Goal: Register for event/course

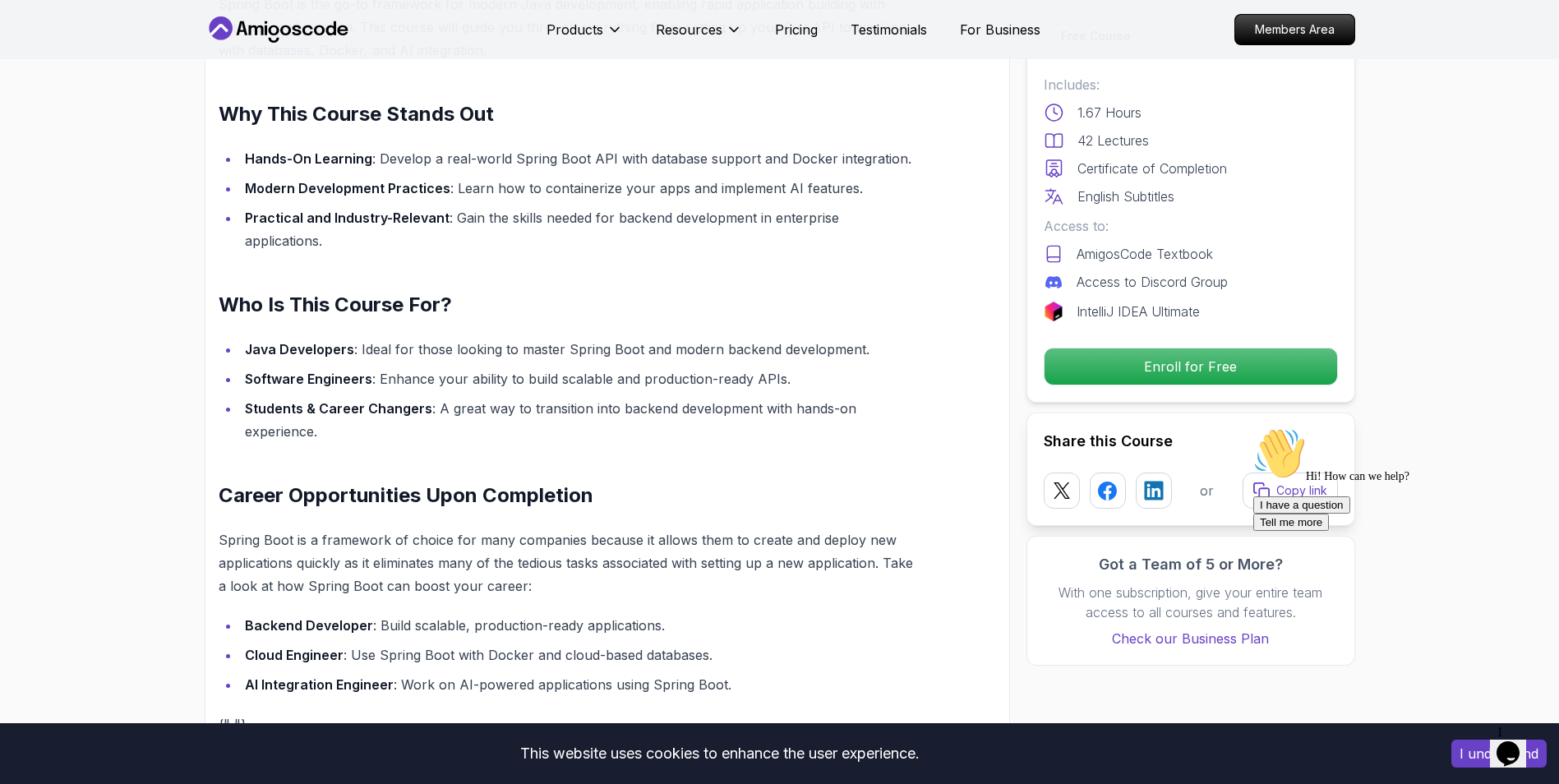
scroll to position [1150, 0]
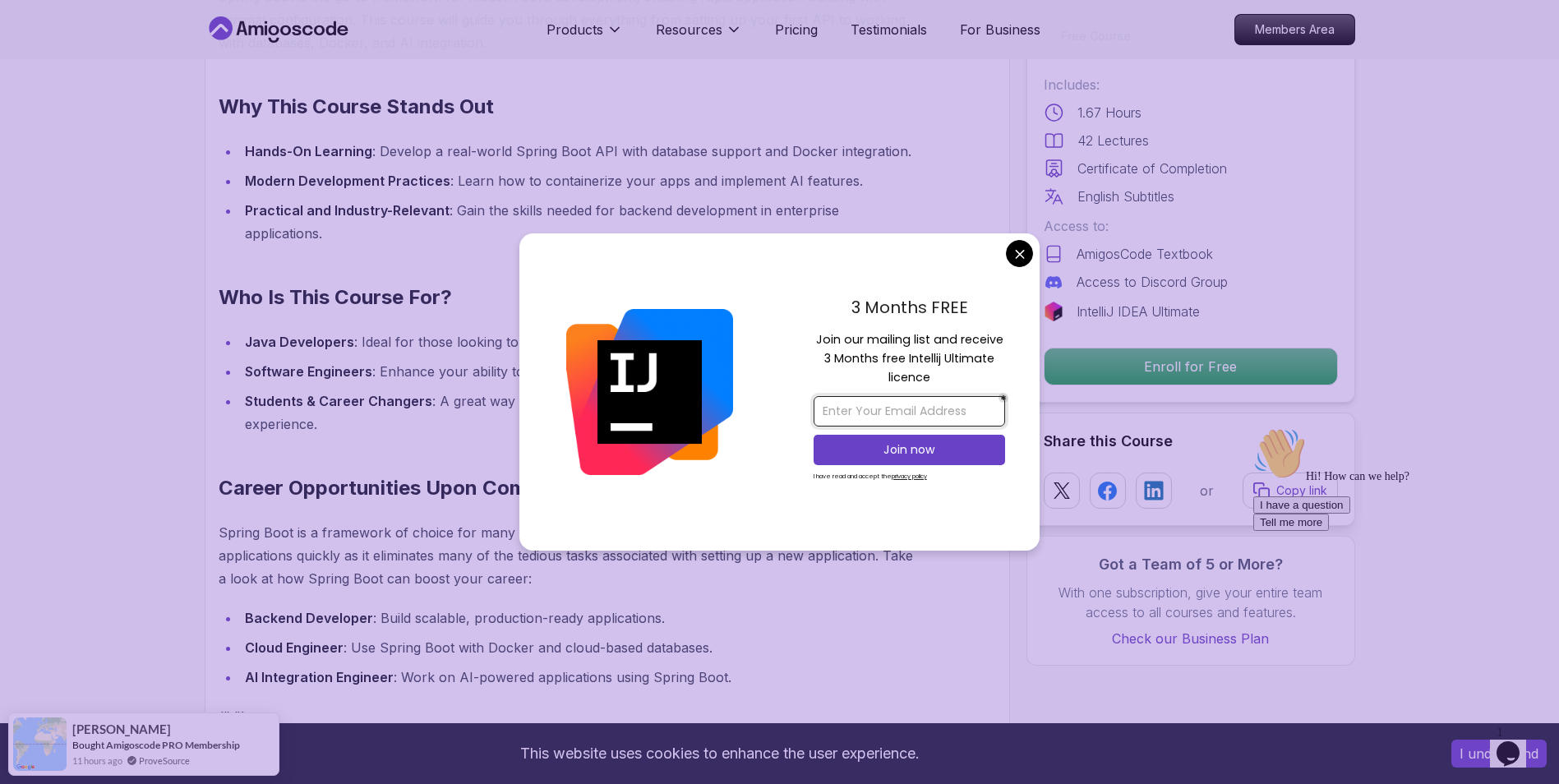
click at [943, 404] on input "email" at bounding box center [909, 411] width 191 height 31
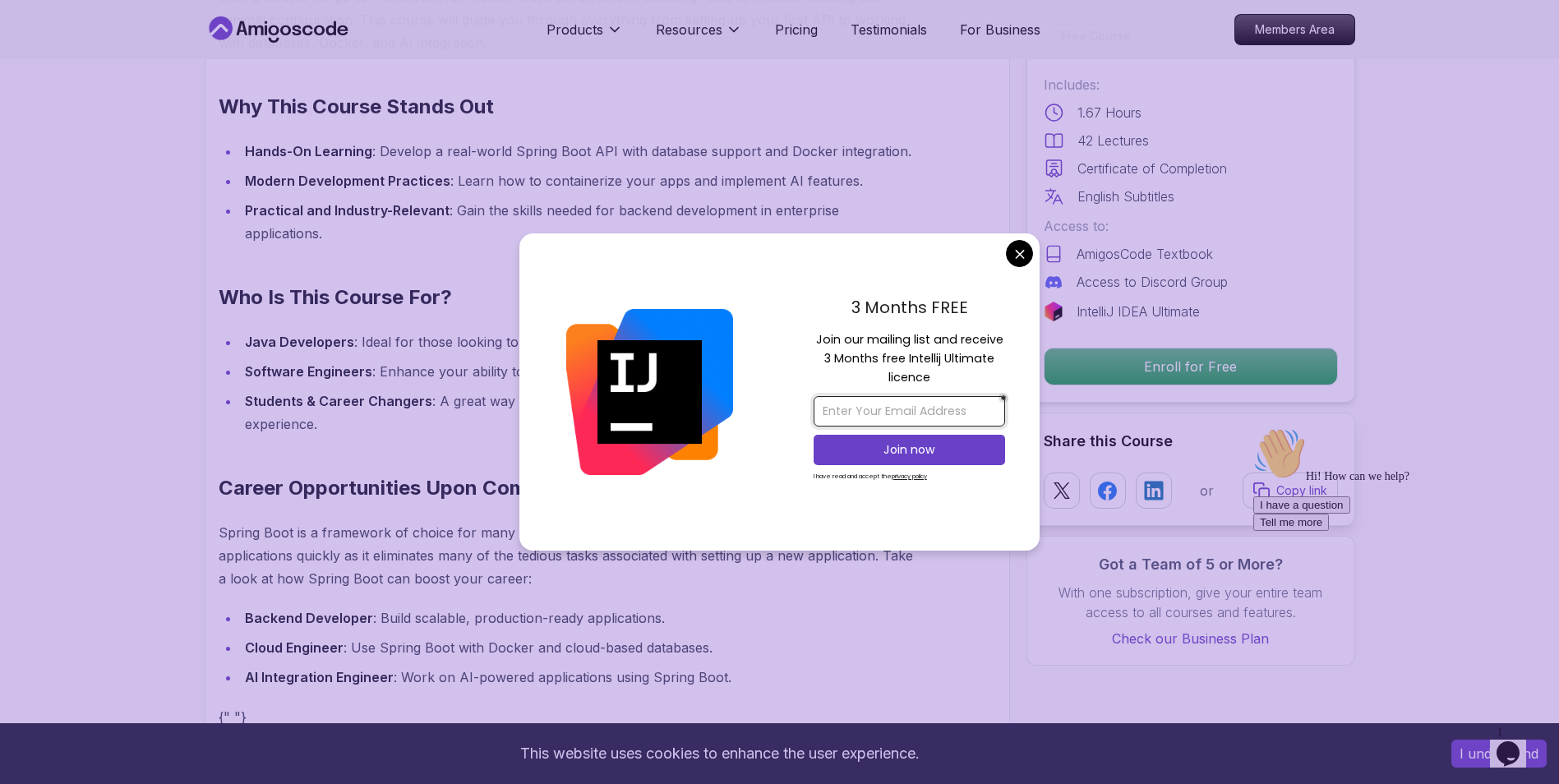
type input "[EMAIL_ADDRESS][DOMAIN_NAME]"
click at [921, 451] on p "Join now" at bounding box center [909, 449] width 155 height 17
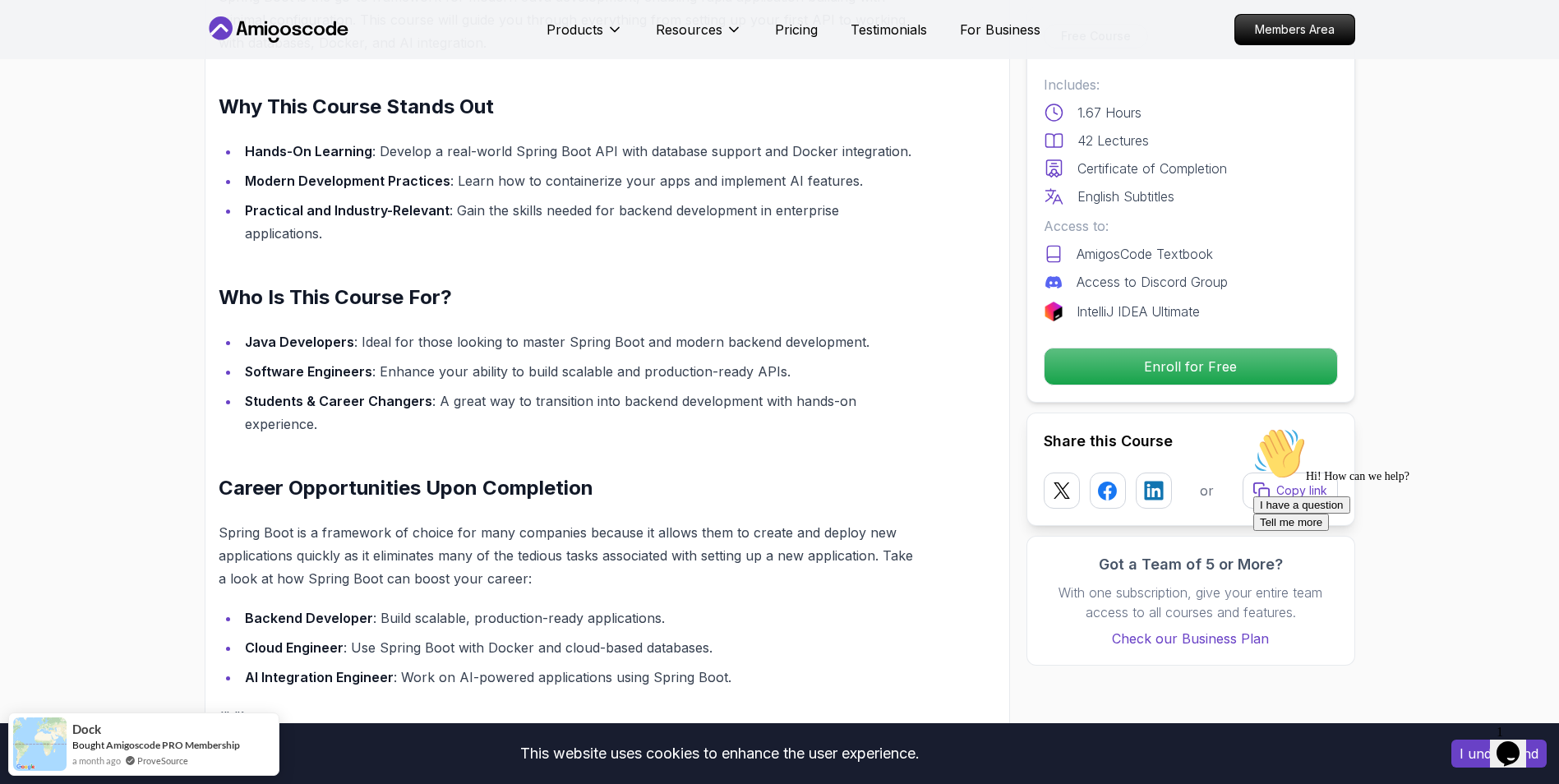
drag, startPoint x: 3009, startPoint y: 1435, endPoint x: 1519, endPoint y: 722, distance: 1651.8
click at [1519, 740] on button "Opens Chat This icon Opens the chat window." at bounding box center [1508, 753] width 36 height 28
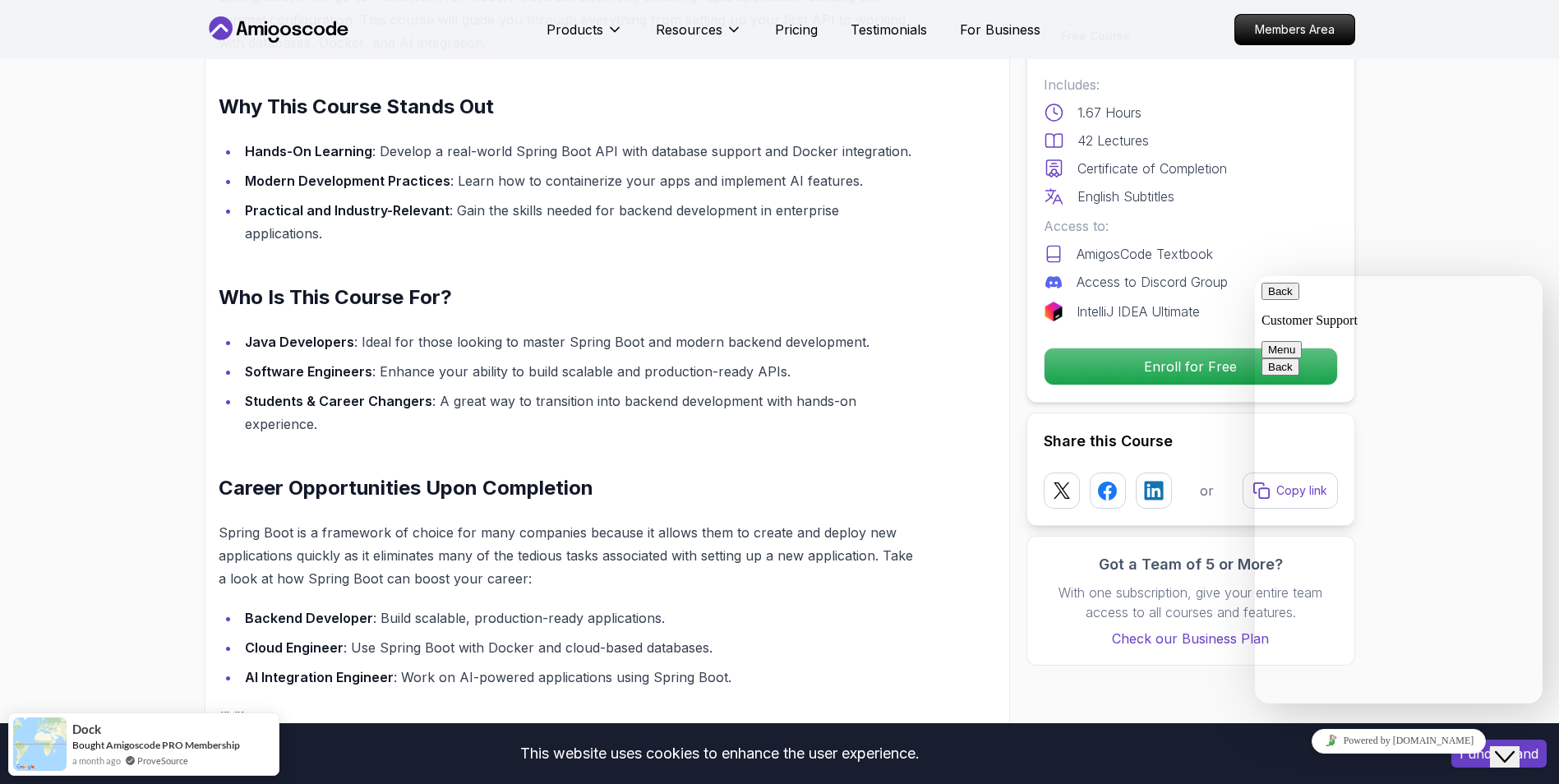
click at [1376, 162] on section "Spring Boot for Beginners Build a CRUD API with Spring Boot and PostgreSQL data…" at bounding box center [779, 504] width 1559 height 3190
click at [1278, 299] on button "Back" at bounding box center [1280, 291] width 38 height 17
click at [1391, 194] on section "Spring Boot for Beginners Build a CRUD API with Spring Boot and PostgreSQL data…" at bounding box center [779, 504] width 1559 height 3190
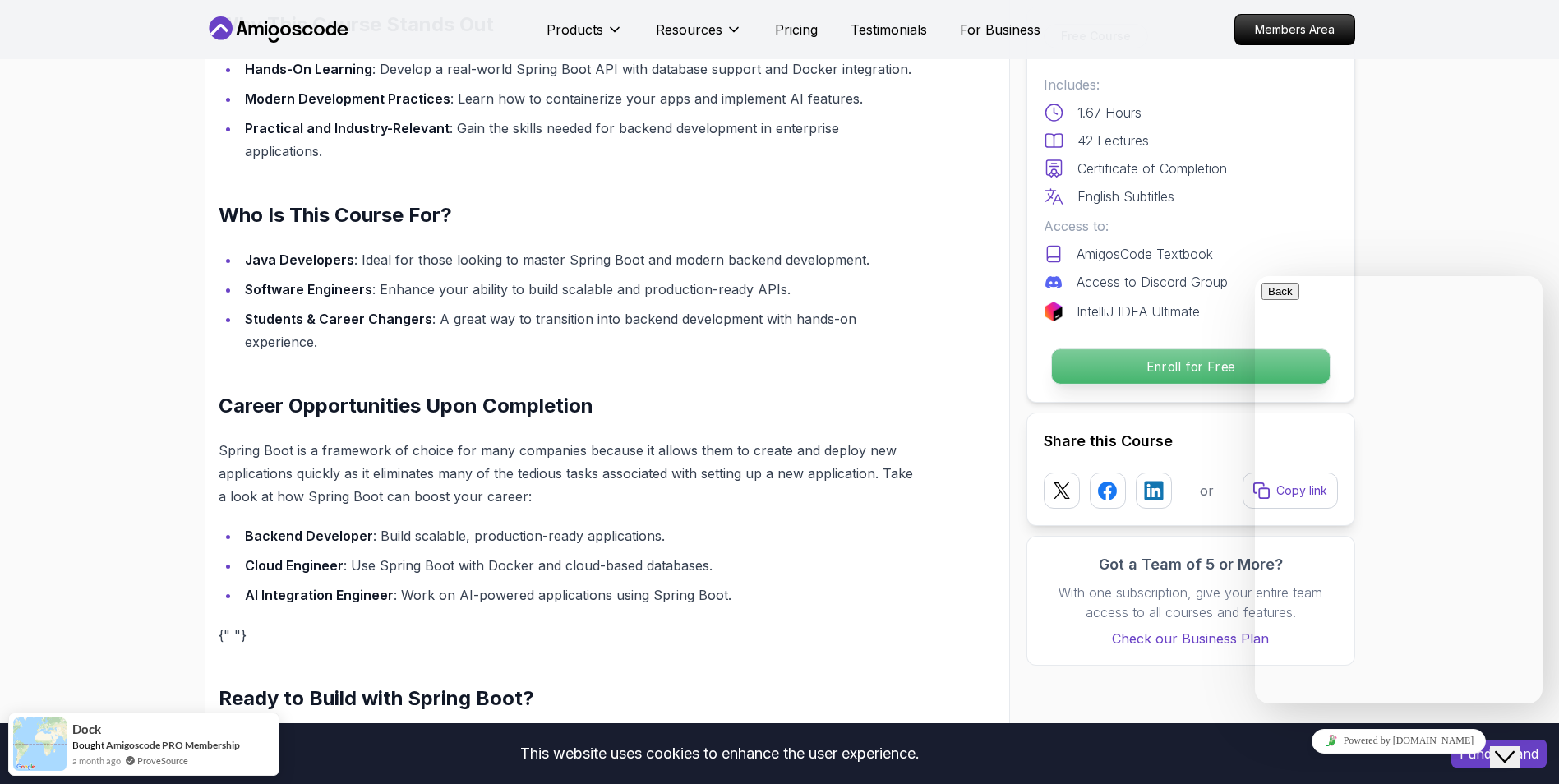
click at [1124, 358] on p "Enroll for Free" at bounding box center [1190, 366] width 277 height 35
click at [1125, 357] on p "Enroll for Free" at bounding box center [1190, 366] width 277 height 35
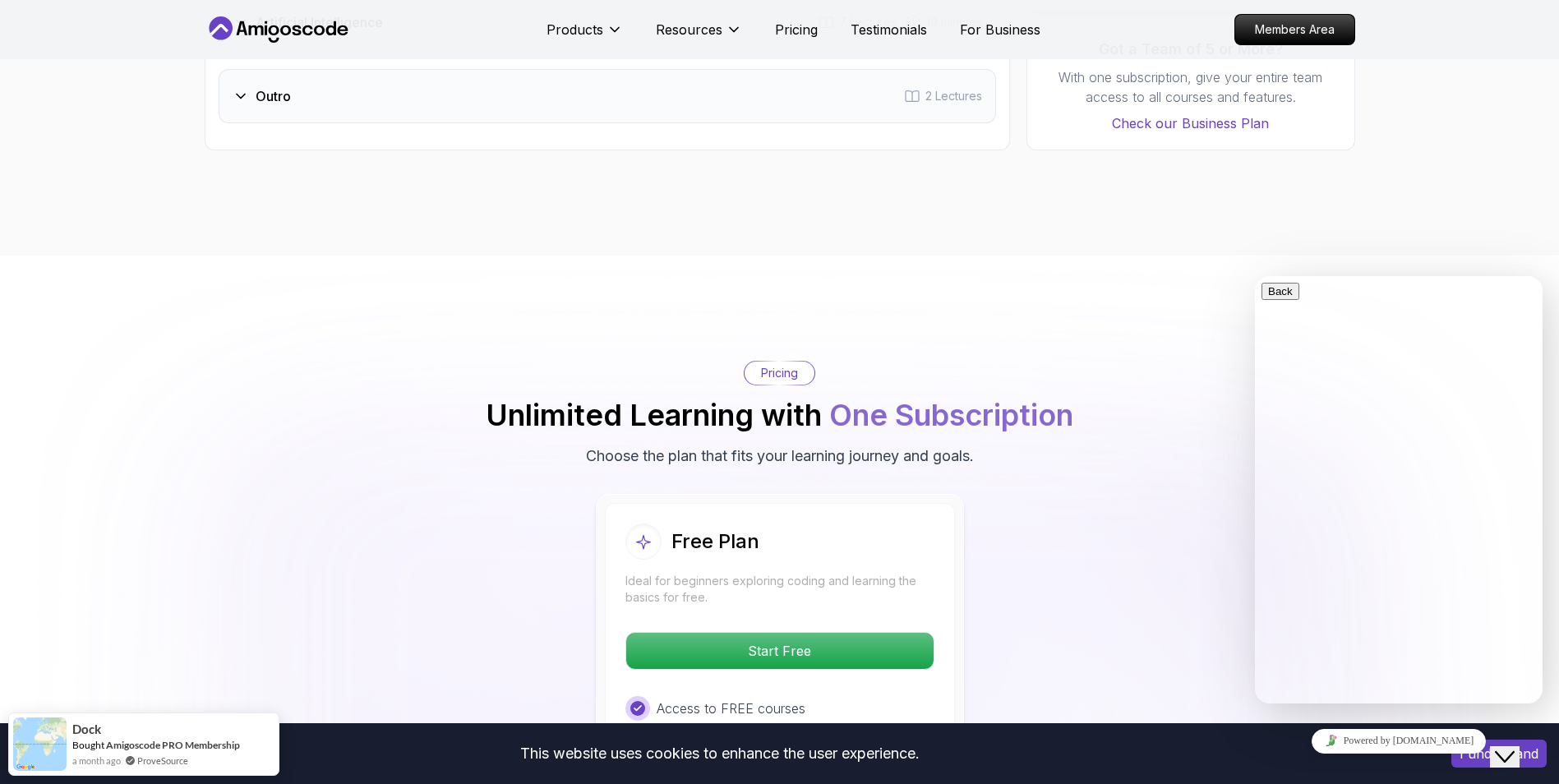
scroll to position [3226, 0]
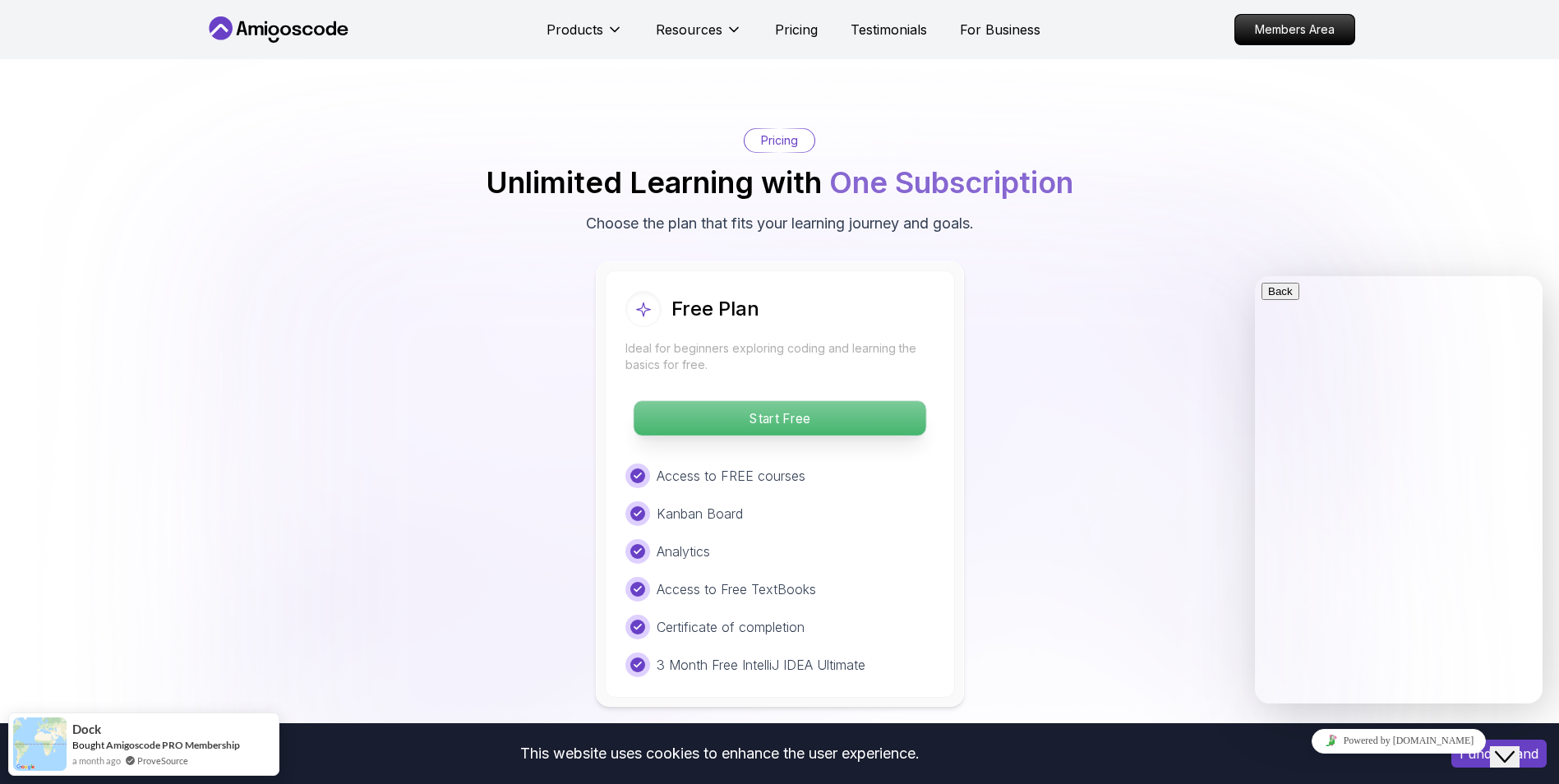
click at [830, 400] on button "Start Free" at bounding box center [779, 418] width 293 height 36
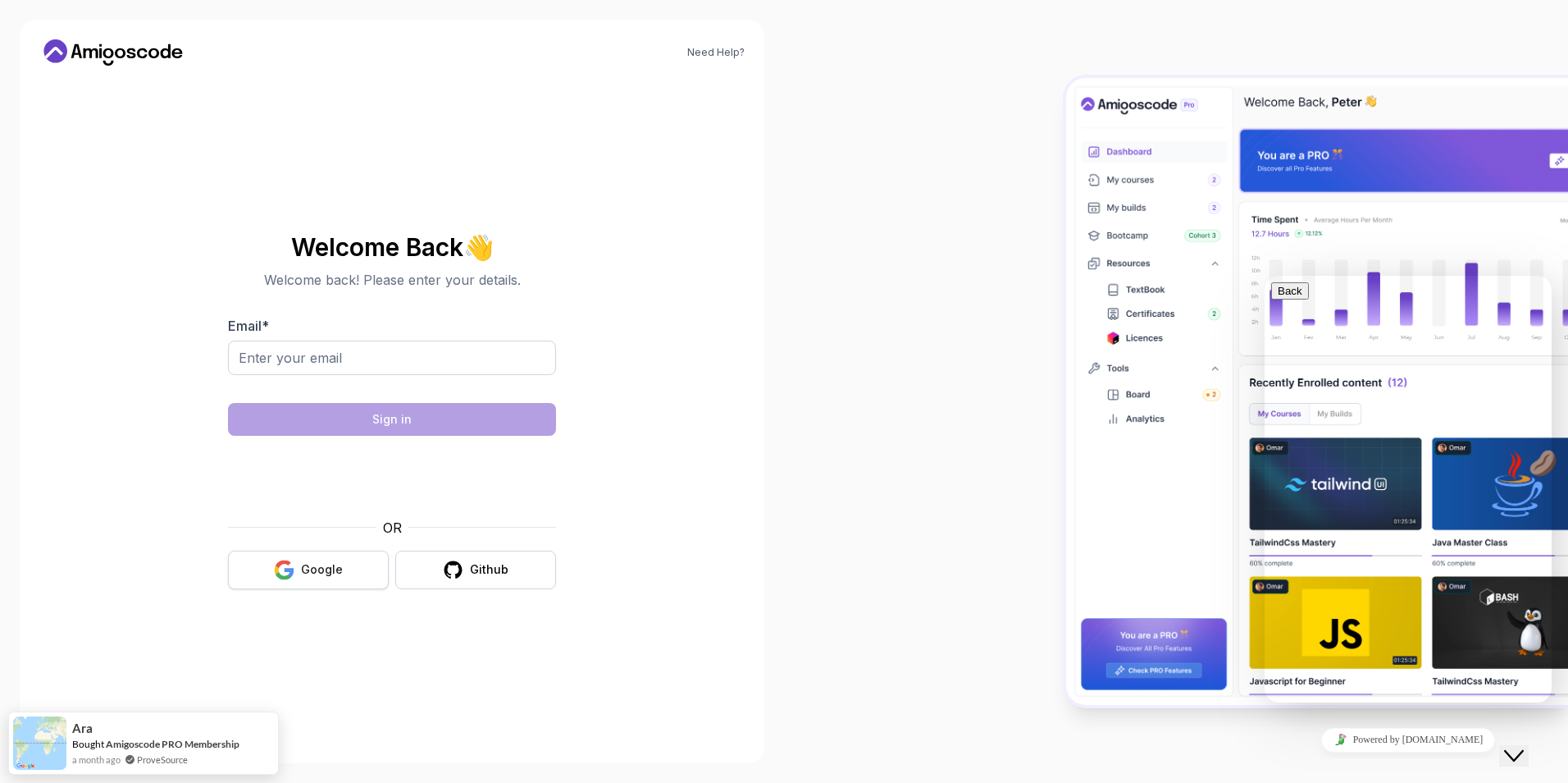
click at [333, 559] on button "Google" at bounding box center [308, 570] width 161 height 38
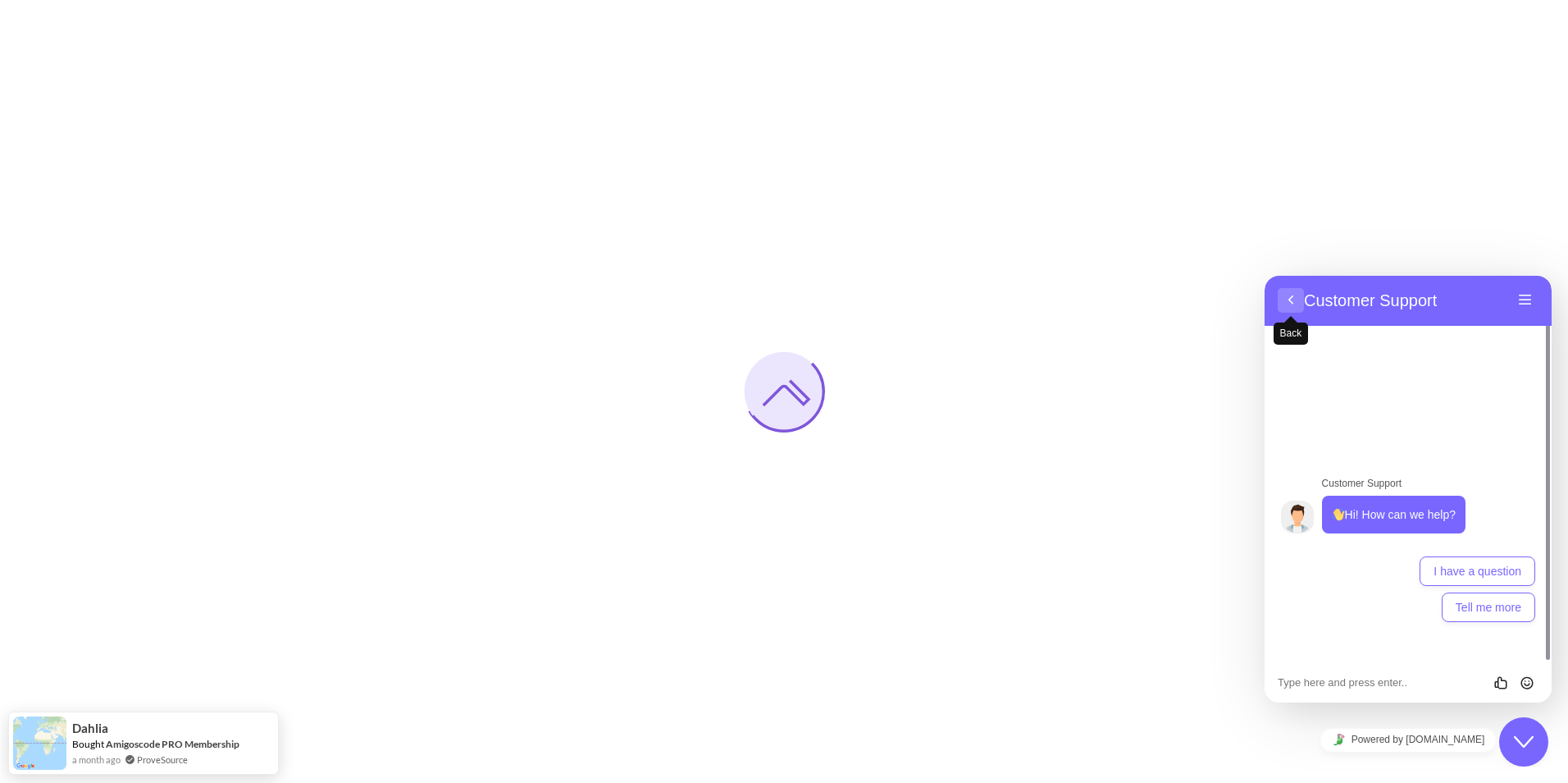
click at [1287, 305] on button "Back" at bounding box center [1291, 300] width 26 height 24
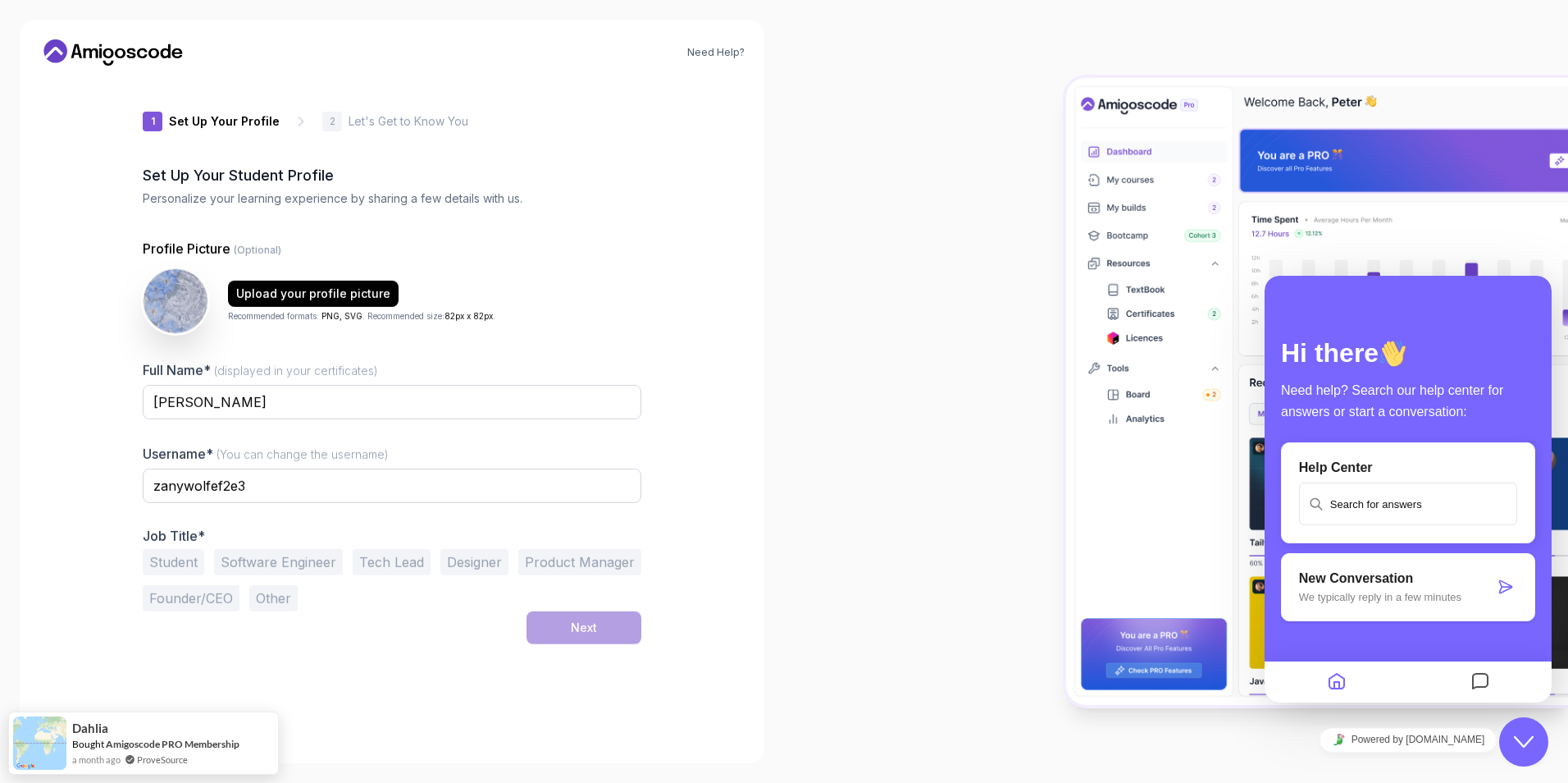
click at [1289, 221] on img at bounding box center [1317, 390] width 502 height 626
click at [918, 186] on div at bounding box center [1176, 391] width 784 height 783
click at [178, 564] on button "Student" at bounding box center [173, 563] width 62 height 26
click at [546, 631] on button "Next" at bounding box center [584, 629] width 115 height 33
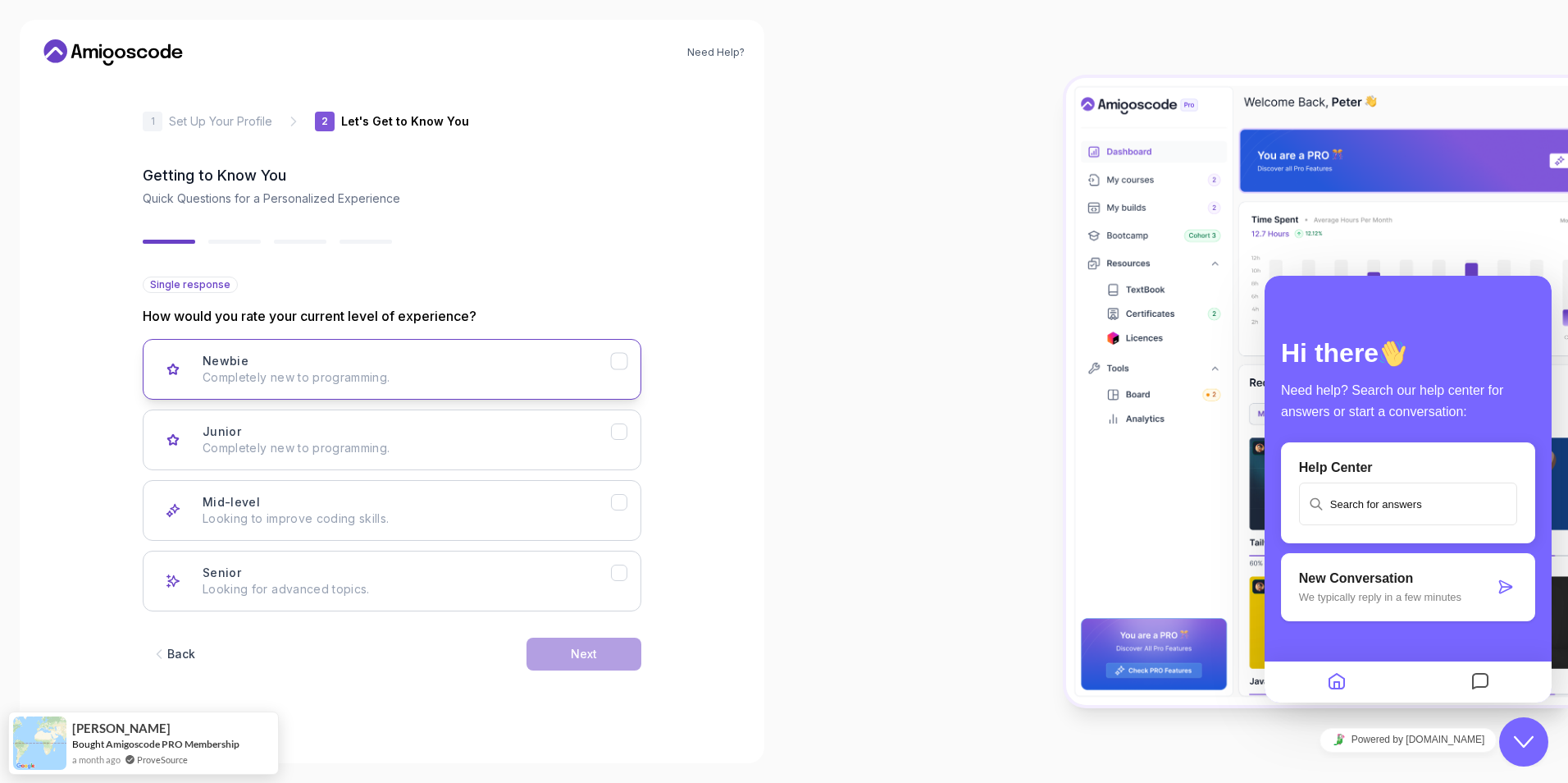
click at [398, 370] on p "Completely new to programming." at bounding box center [407, 377] width 408 height 17
click at [519, 457] on button "Junior Completely new to programming." at bounding box center [392, 440] width 499 height 61
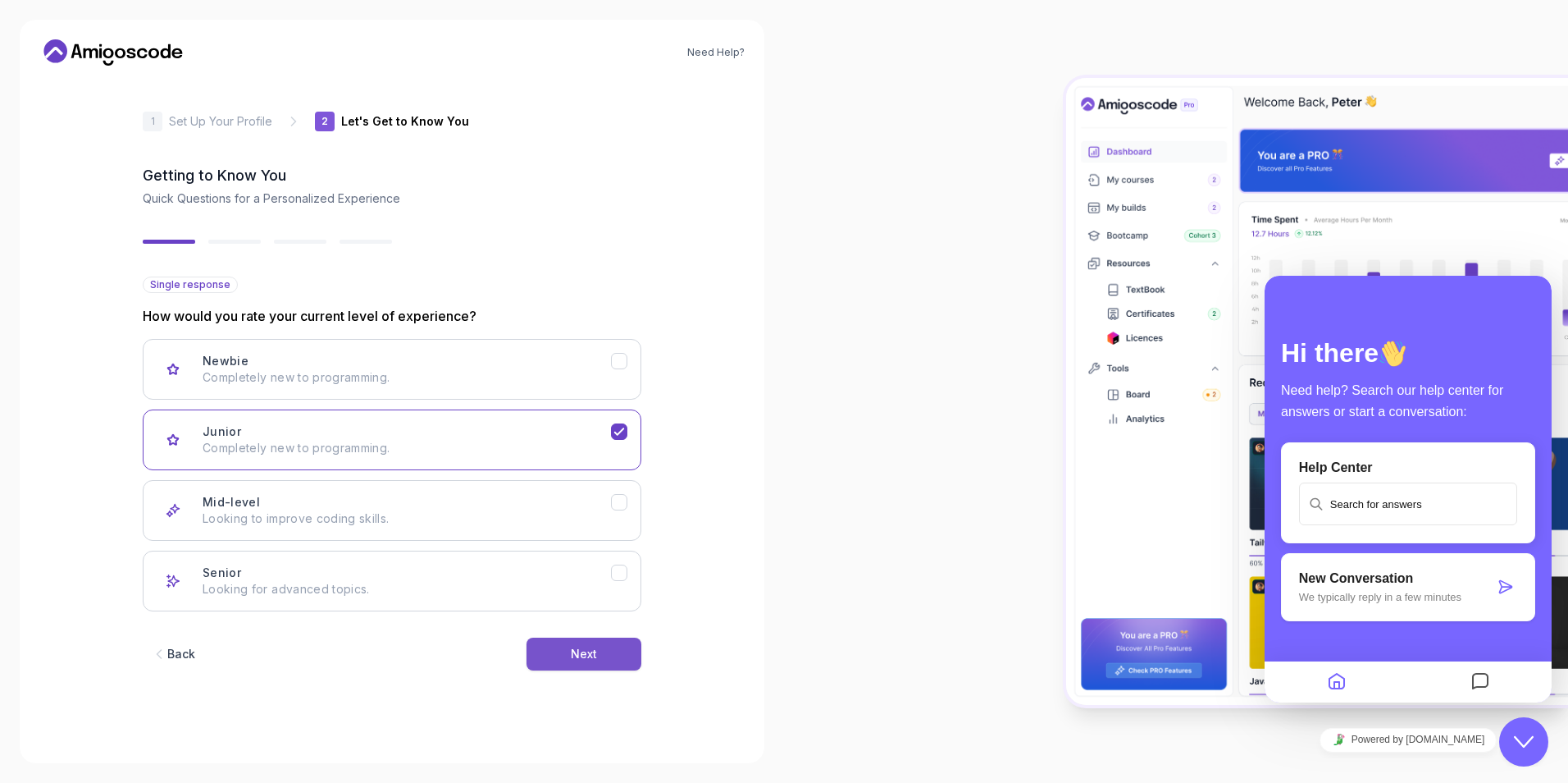
click at [569, 645] on button "Next" at bounding box center [584, 654] width 115 height 33
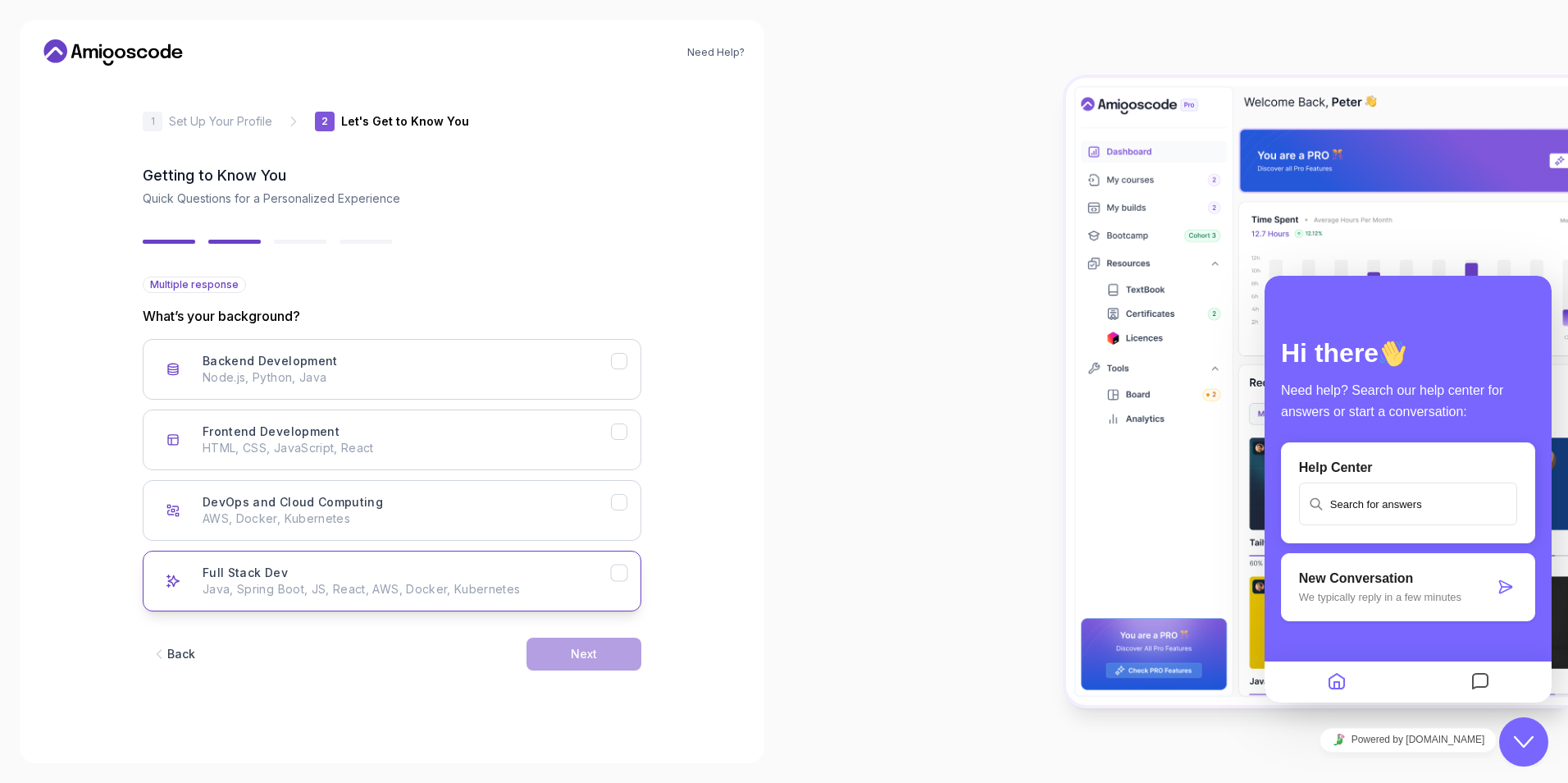
drag, startPoint x: 344, startPoint y: 577, endPoint x: 347, endPoint y: 570, distance: 7.6
click at [347, 573] on div "Full Stack Dev Java, Spring Boot, JS, React, AWS, Docker, Kubernetes" at bounding box center [407, 581] width 408 height 33
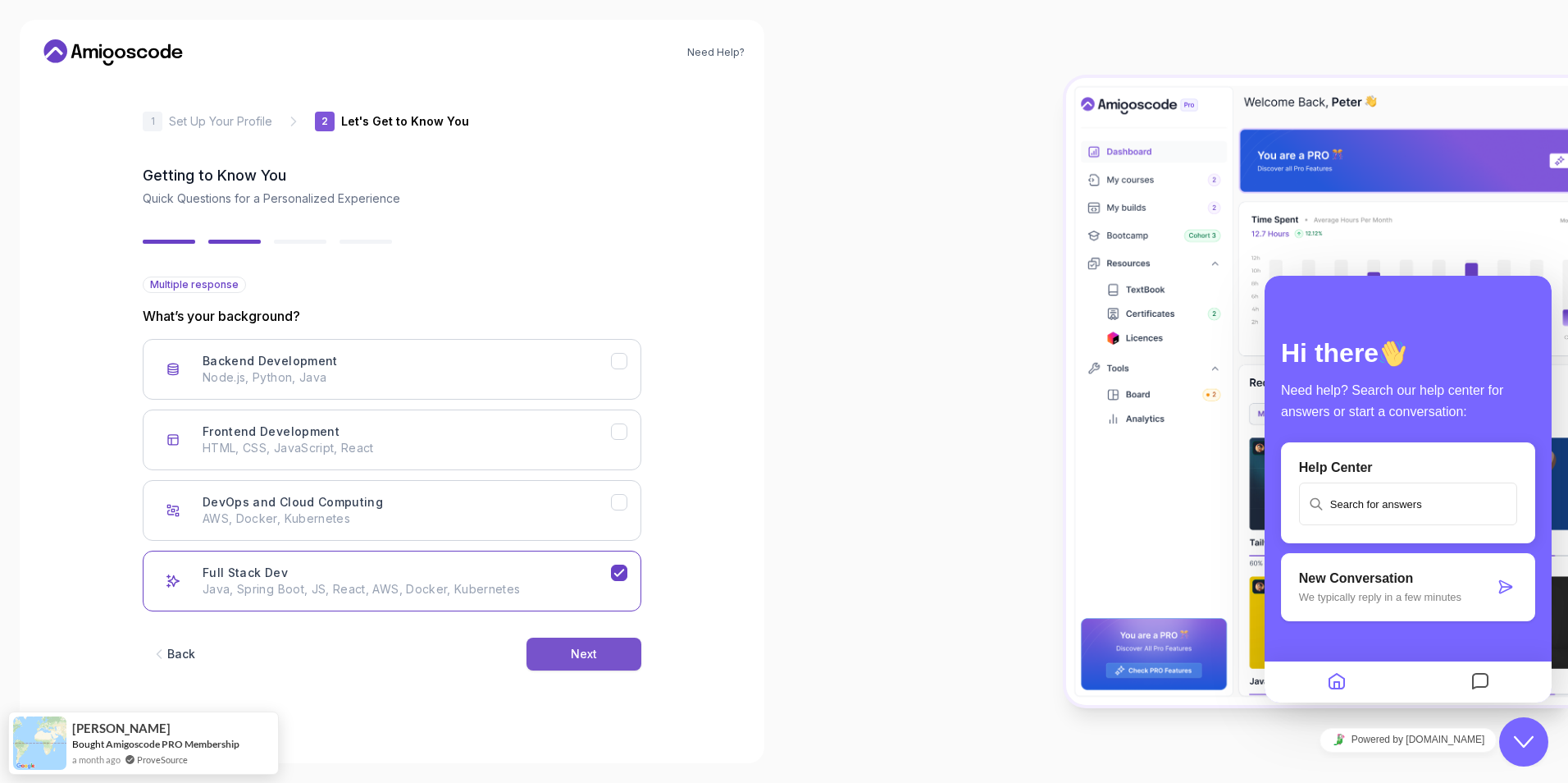
click at [589, 648] on div "Next" at bounding box center [584, 653] width 26 height 17
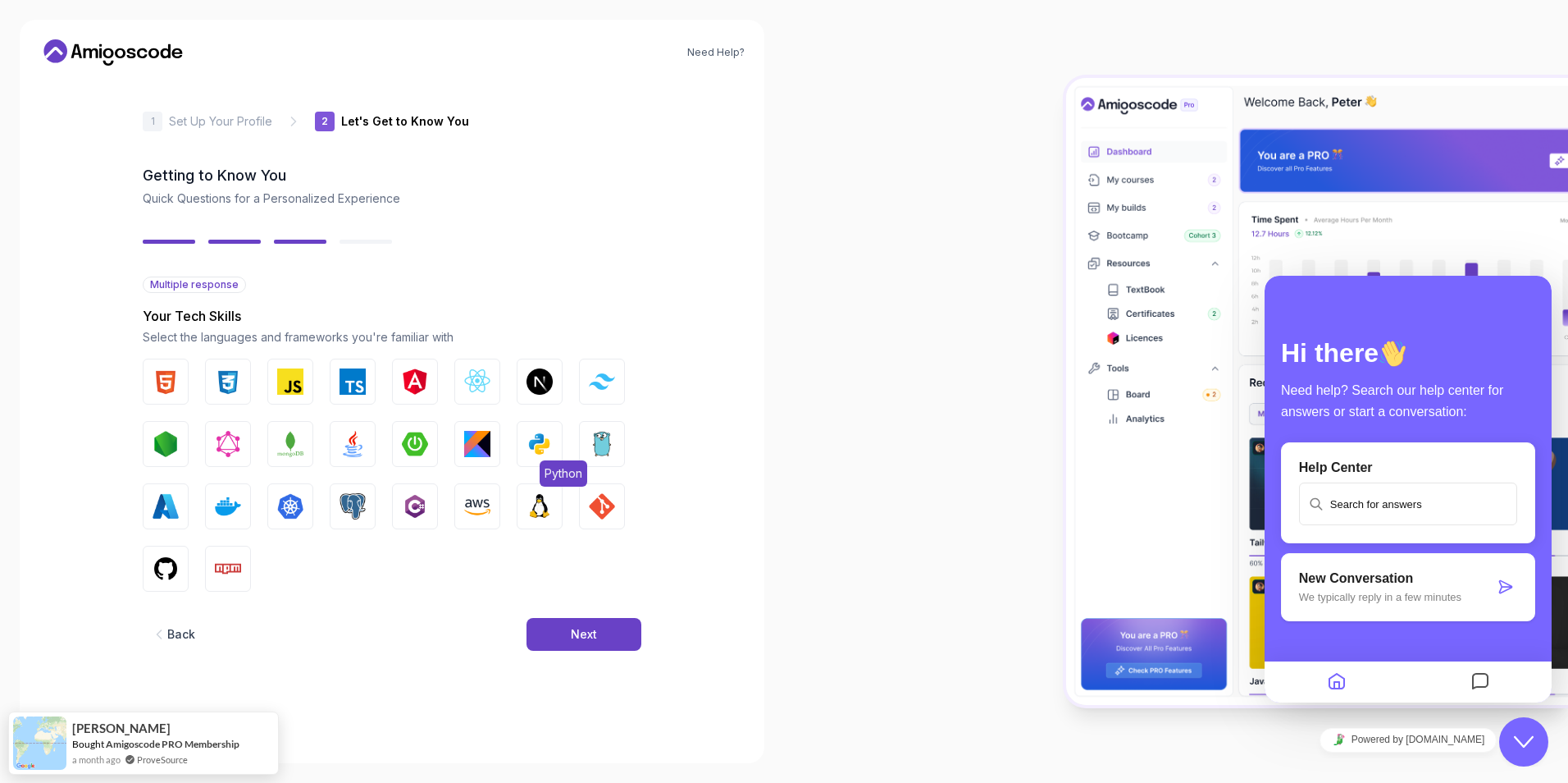
click at [561, 449] on button "Python" at bounding box center [539, 443] width 46 height 46
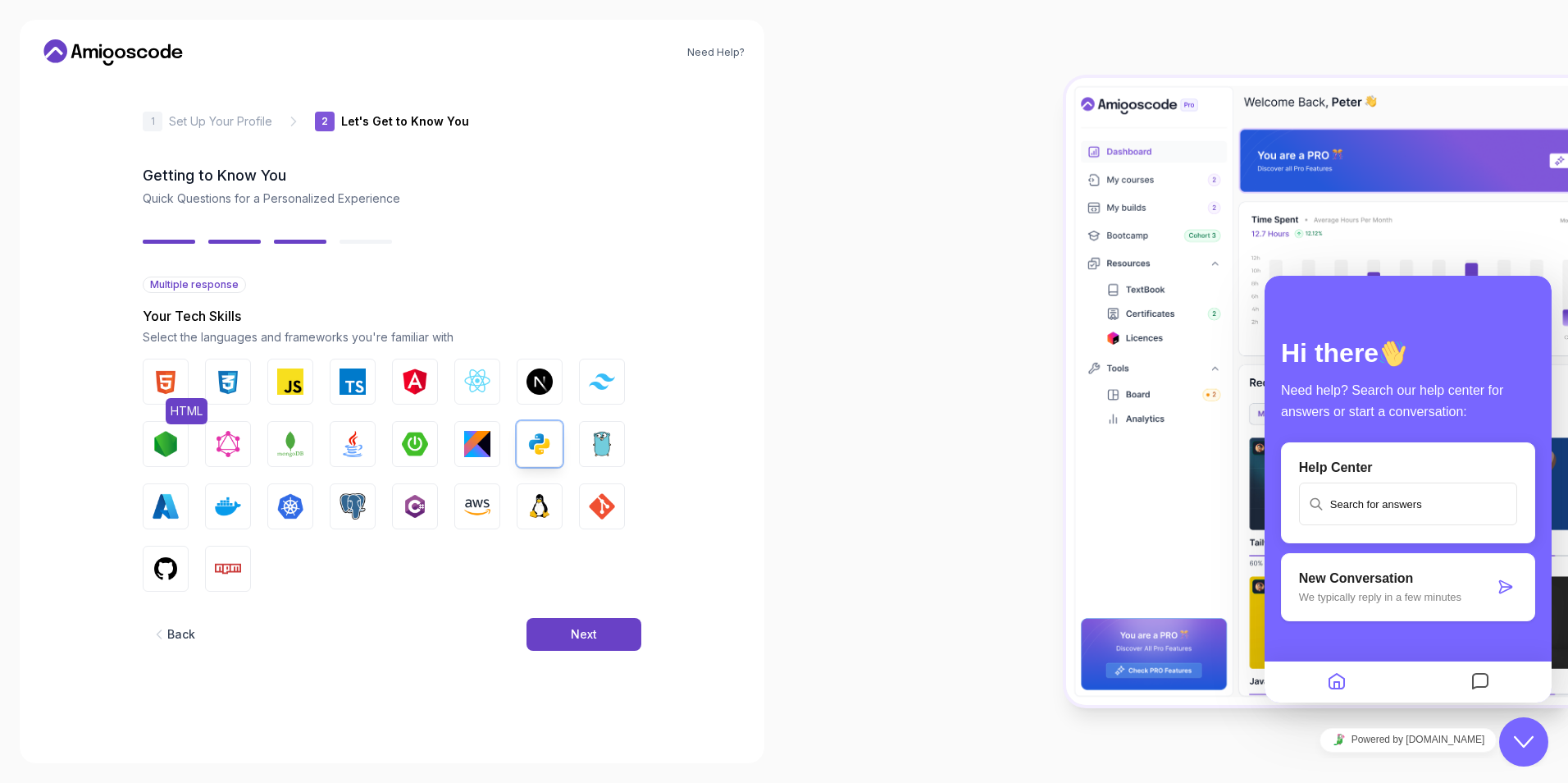
click at [146, 371] on button "HTML" at bounding box center [165, 381] width 46 height 46
click at [216, 394] on img "button" at bounding box center [228, 381] width 26 height 26
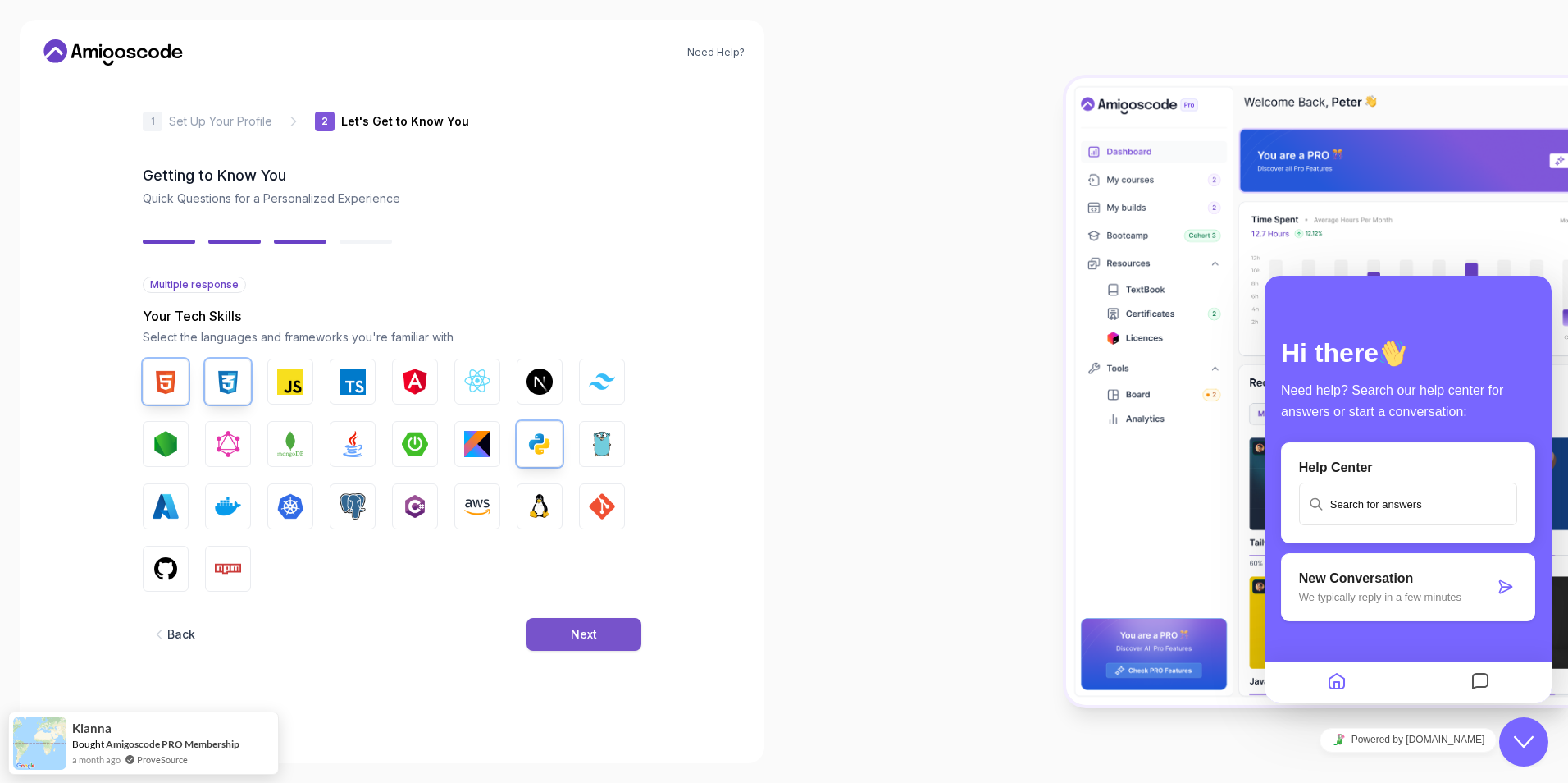
click at [591, 625] on button "Next" at bounding box center [584, 634] width 115 height 33
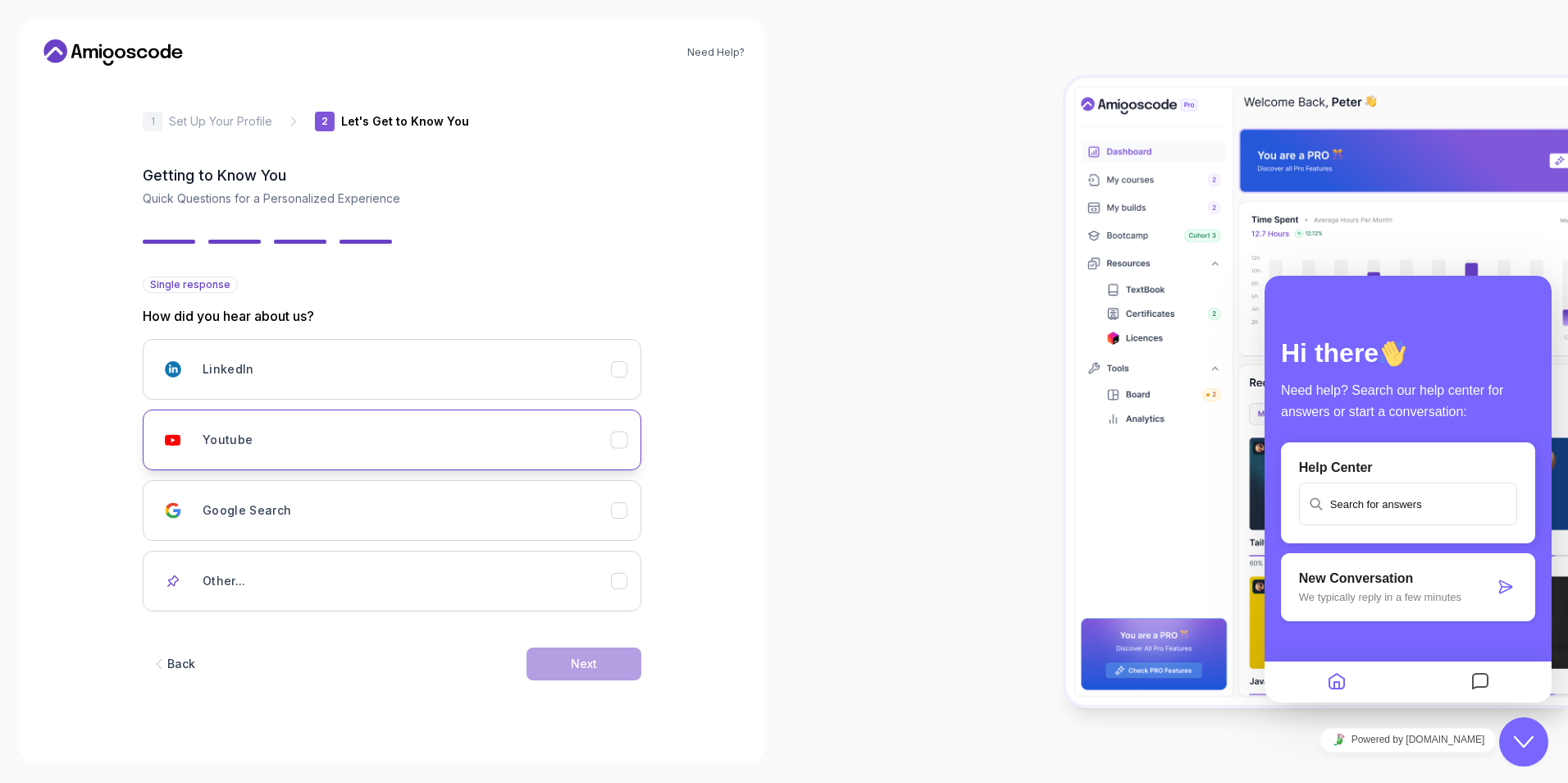
click at [495, 462] on button "Youtube" at bounding box center [392, 440] width 499 height 61
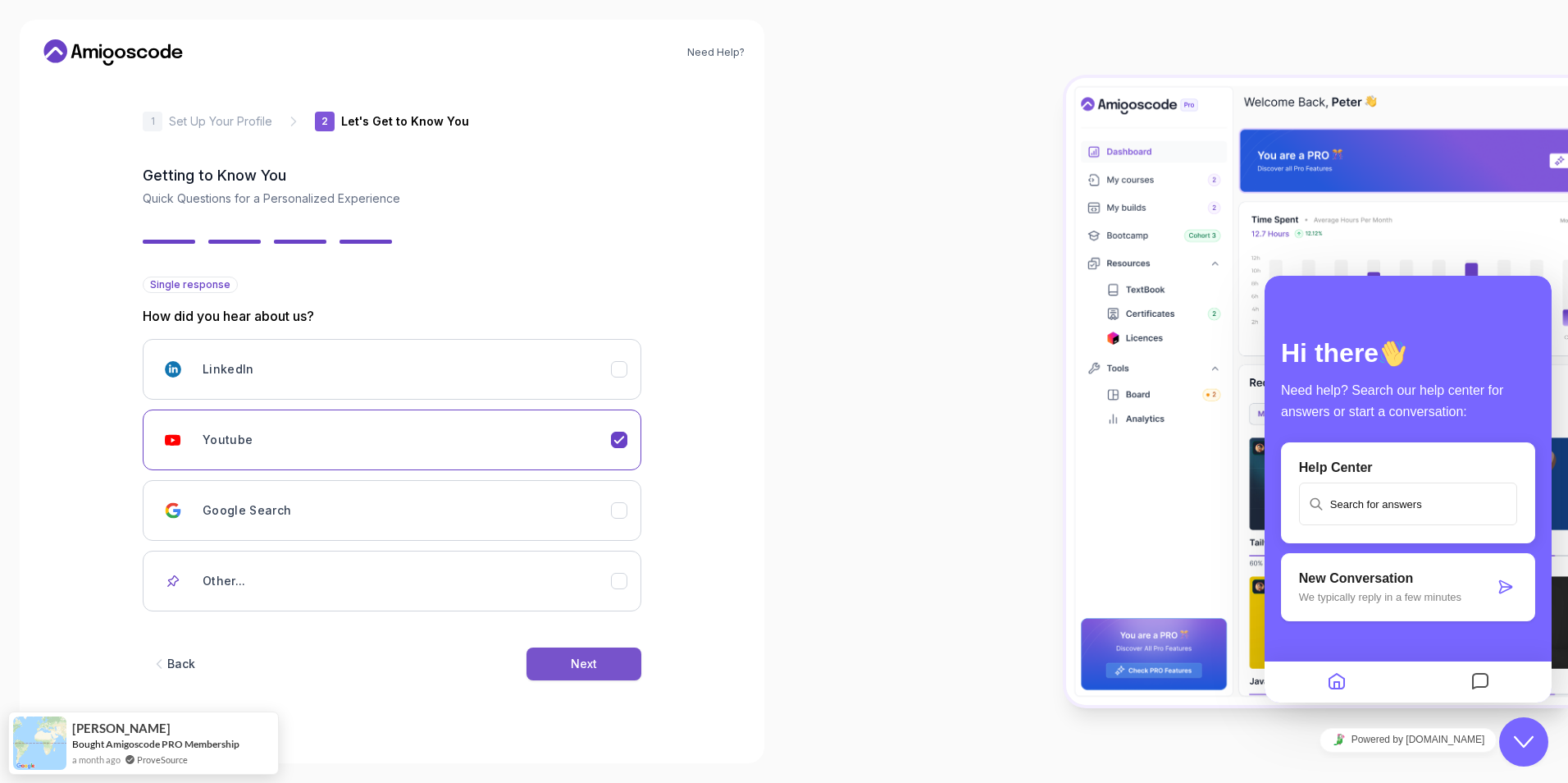
click at [596, 649] on button "Next" at bounding box center [584, 664] width 115 height 33
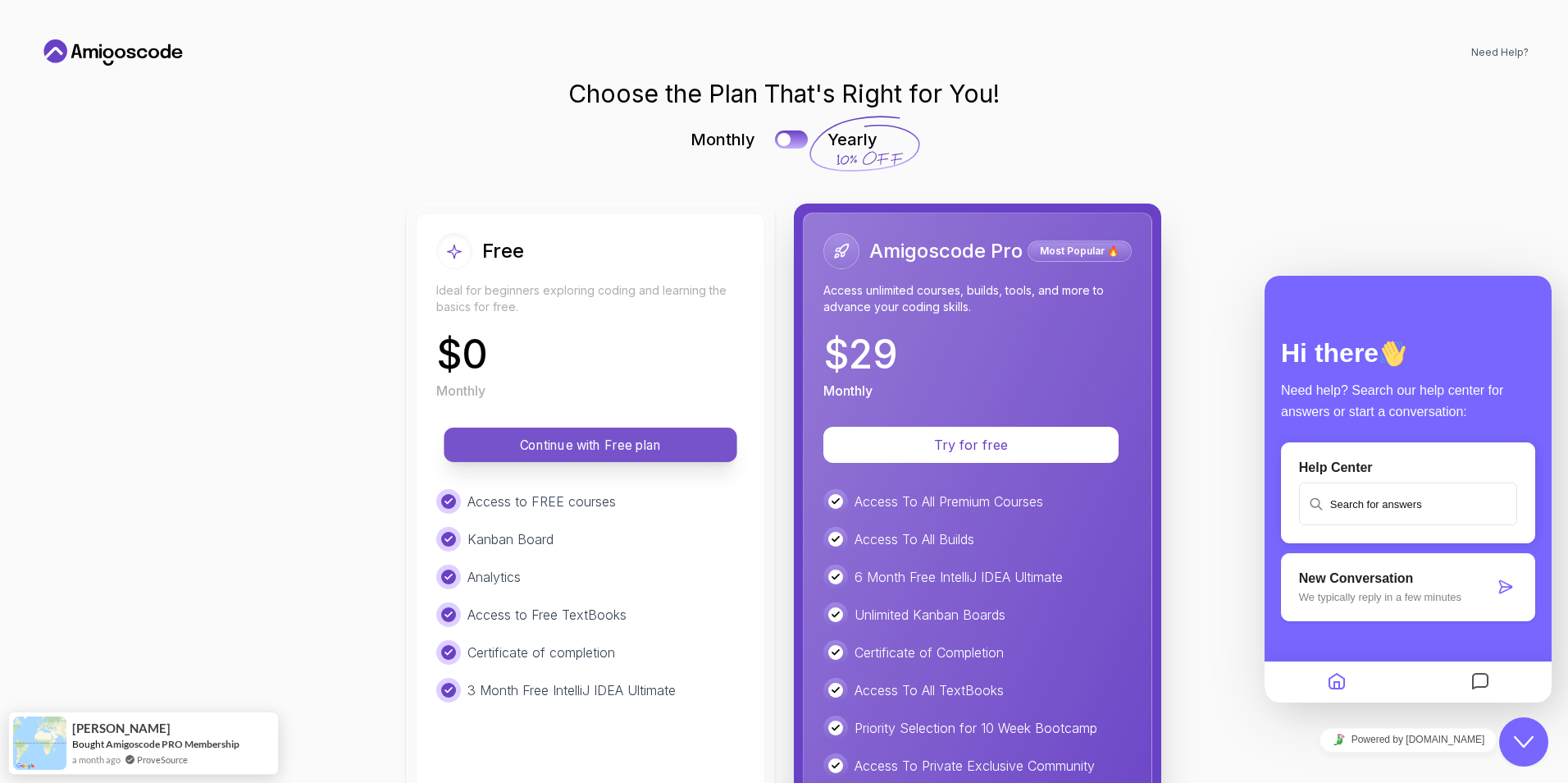
click at [601, 442] on p "Continue with Free plan" at bounding box center [590, 445] width 256 height 19
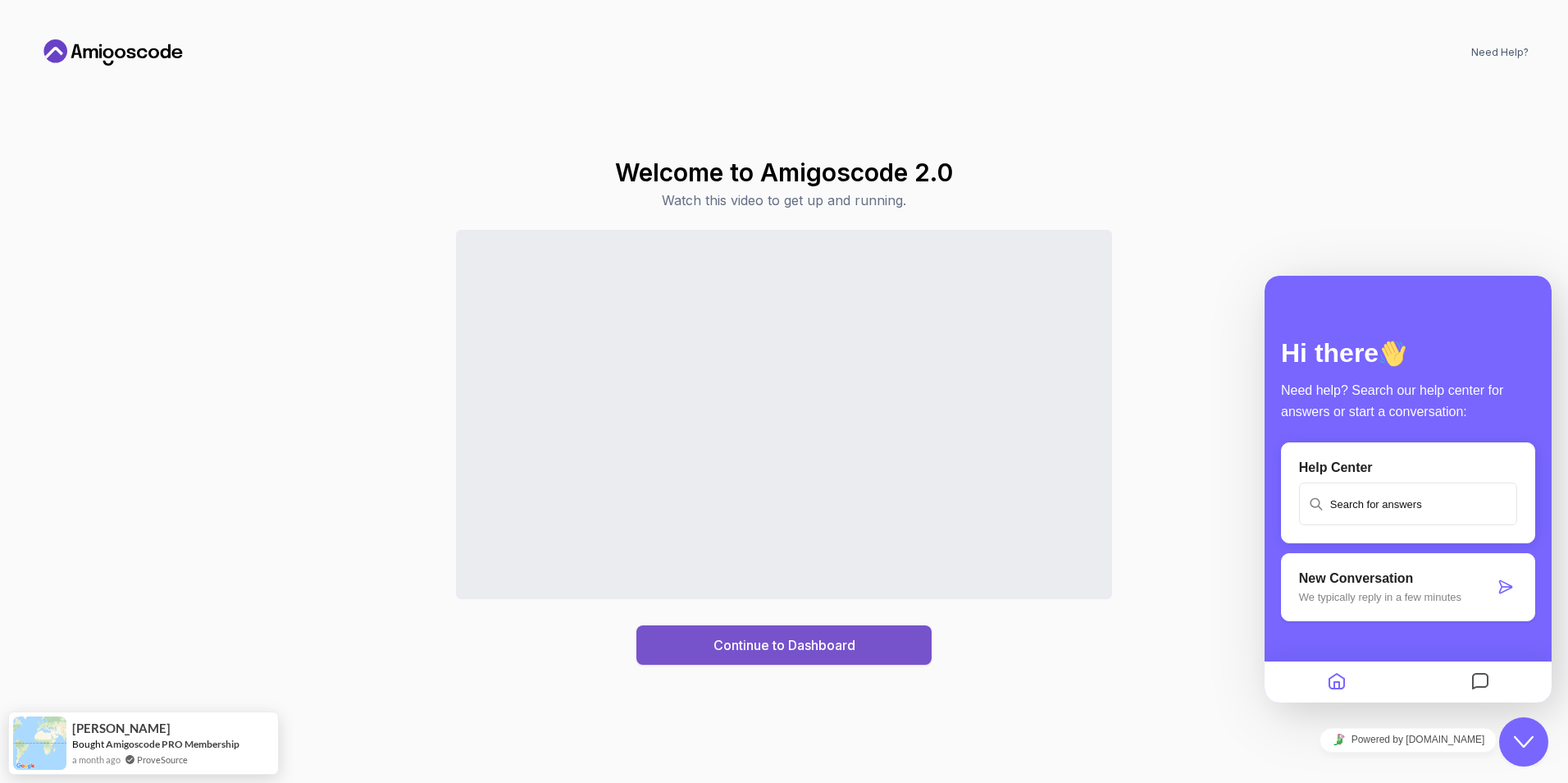
click at [748, 650] on div "Continue to Dashboard" at bounding box center [784, 645] width 142 height 20
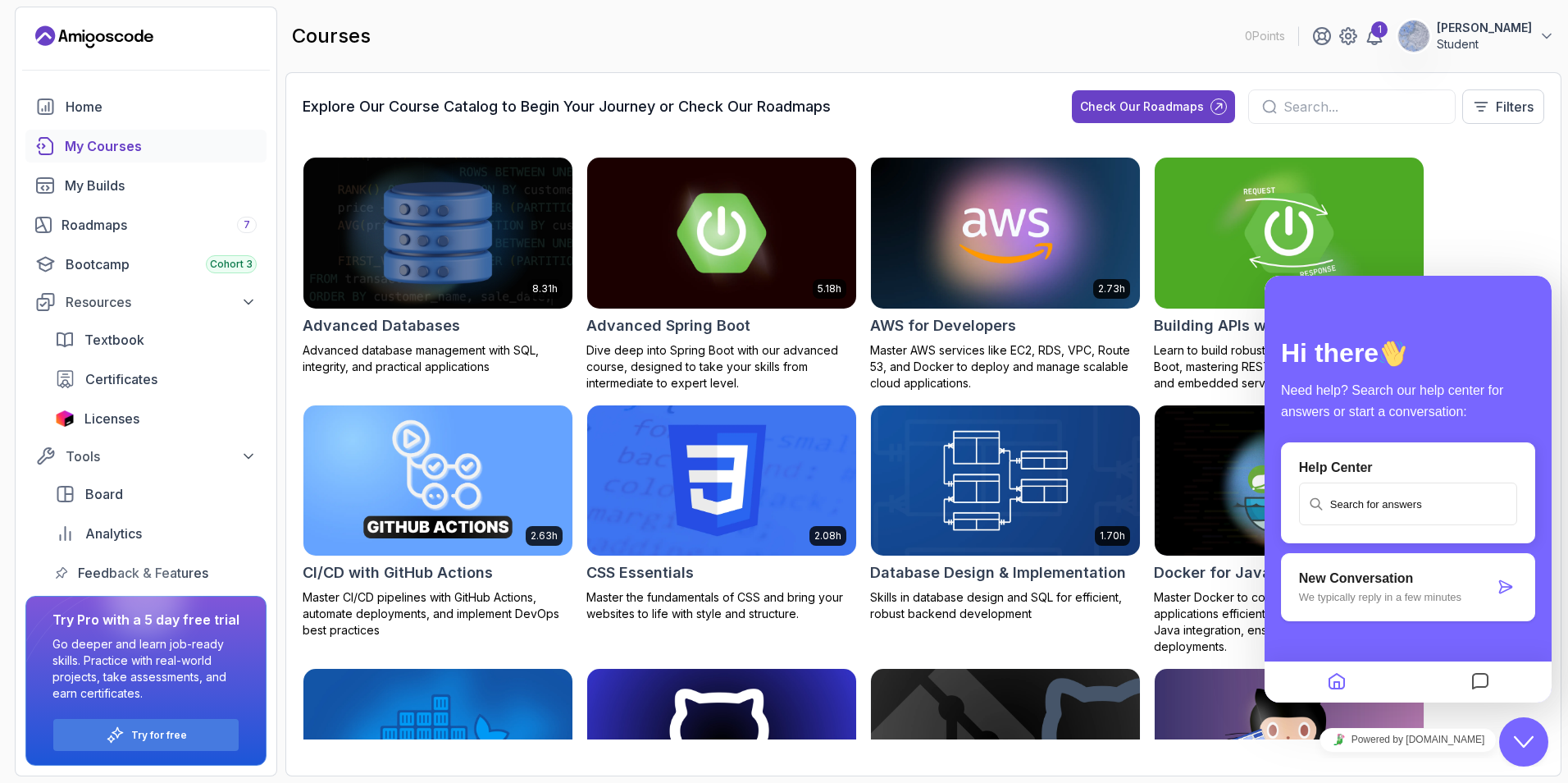
click at [1511, 734] on div "Close Chat This icon closes the chat window." at bounding box center [1524, 741] width 50 height 20
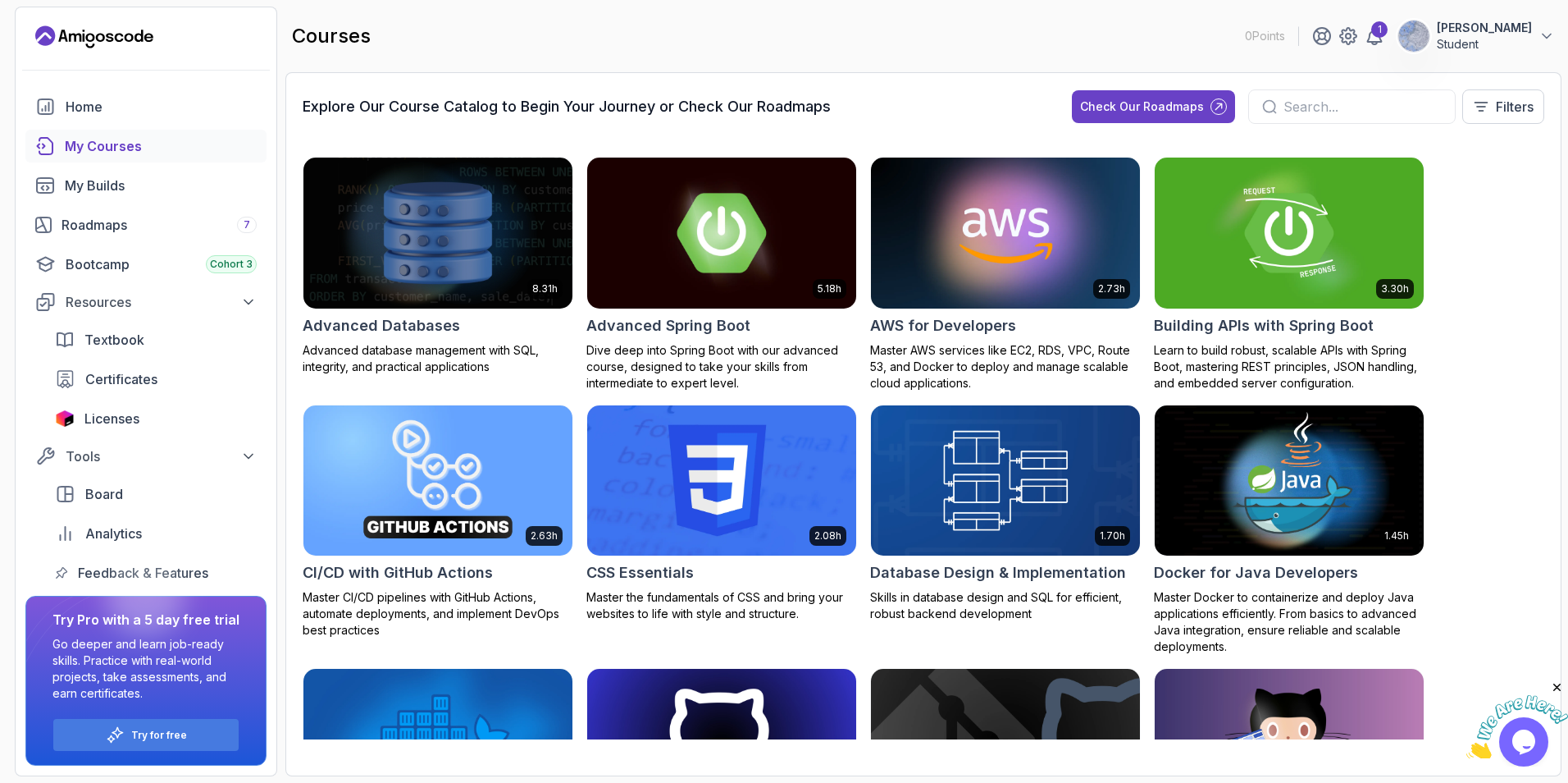
click at [1382, 111] on input "text" at bounding box center [1363, 106] width 158 height 20
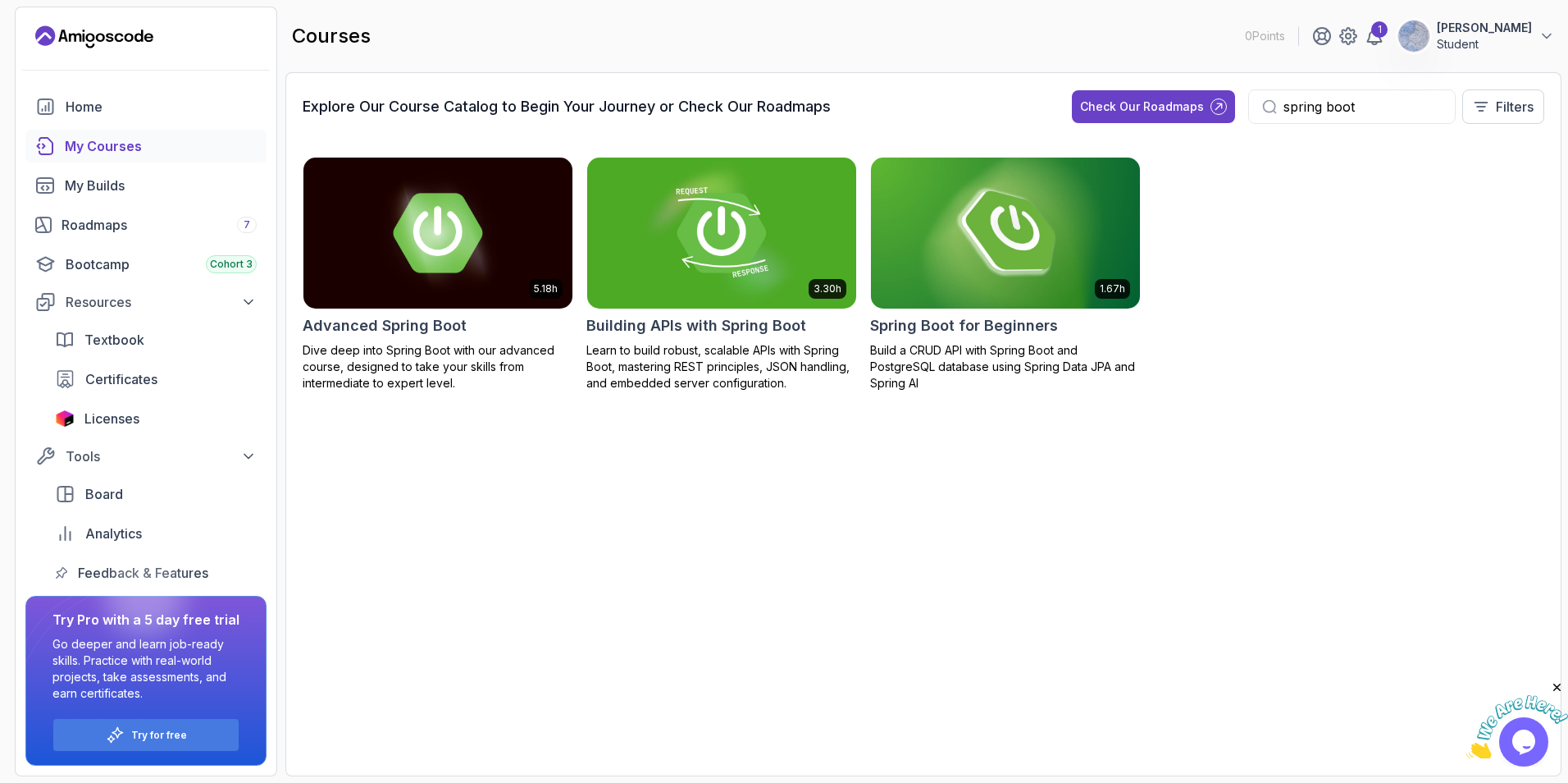
type input "spring boot"
click at [1036, 225] on img at bounding box center [1006, 233] width 282 height 159
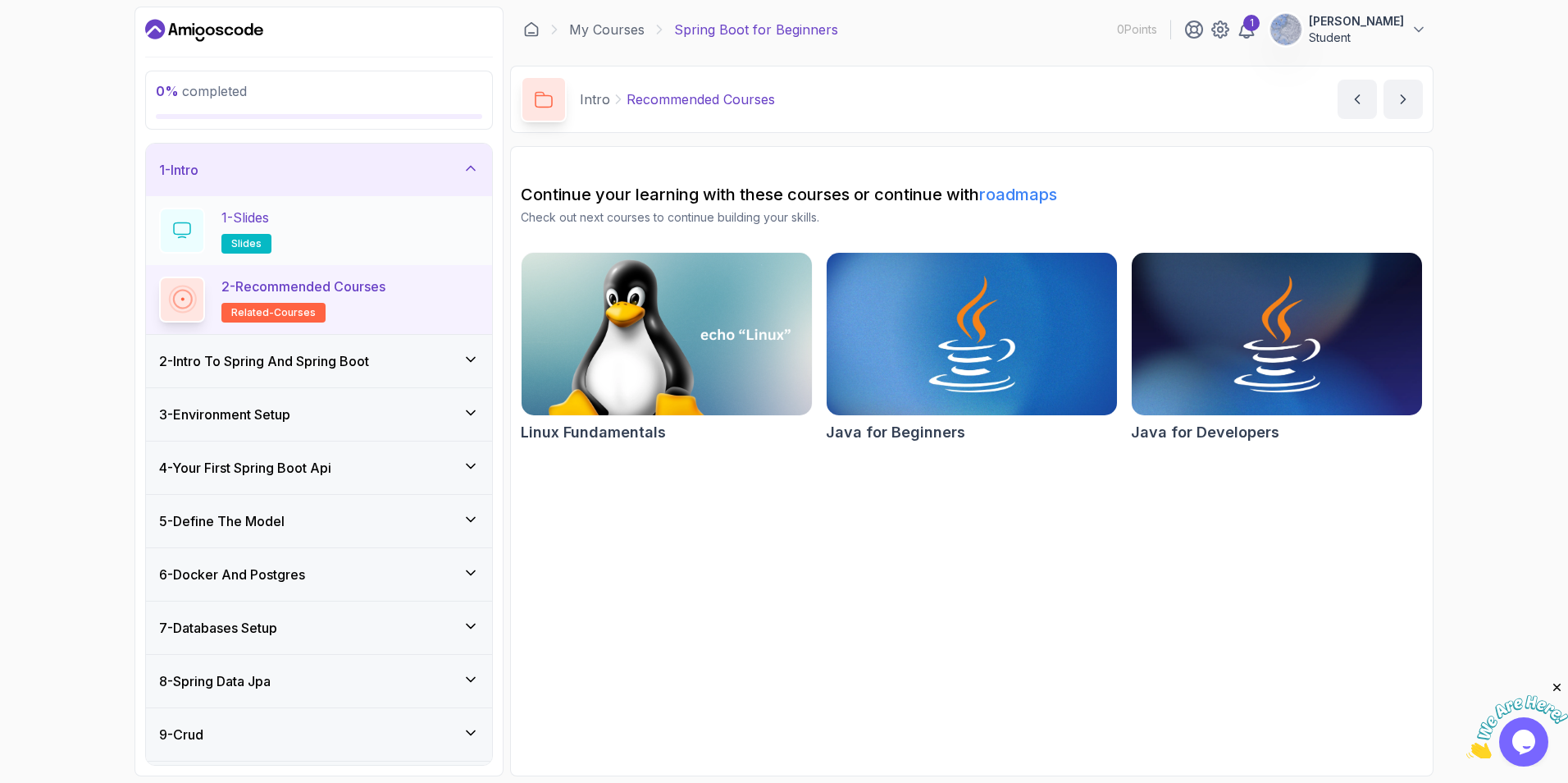
click at [229, 240] on p "slides" at bounding box center [246, 243] width 50 height 20
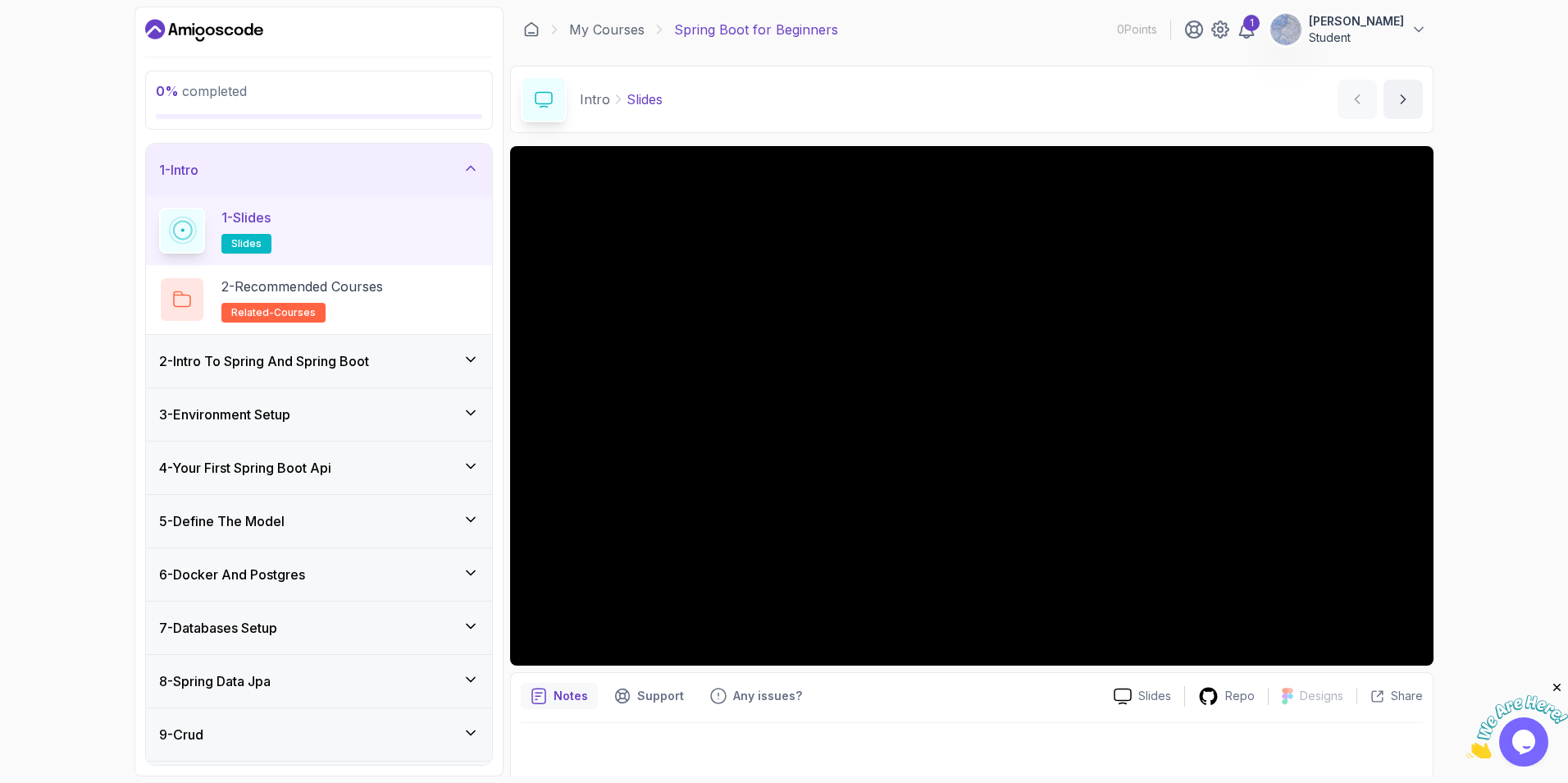
click at [588, 100] on p "Intro" at bounding box center [595, 99] width 30 height 20
click at [602, 37] on link "My Courses" at bounding box center [607, 30] width 76 height 20
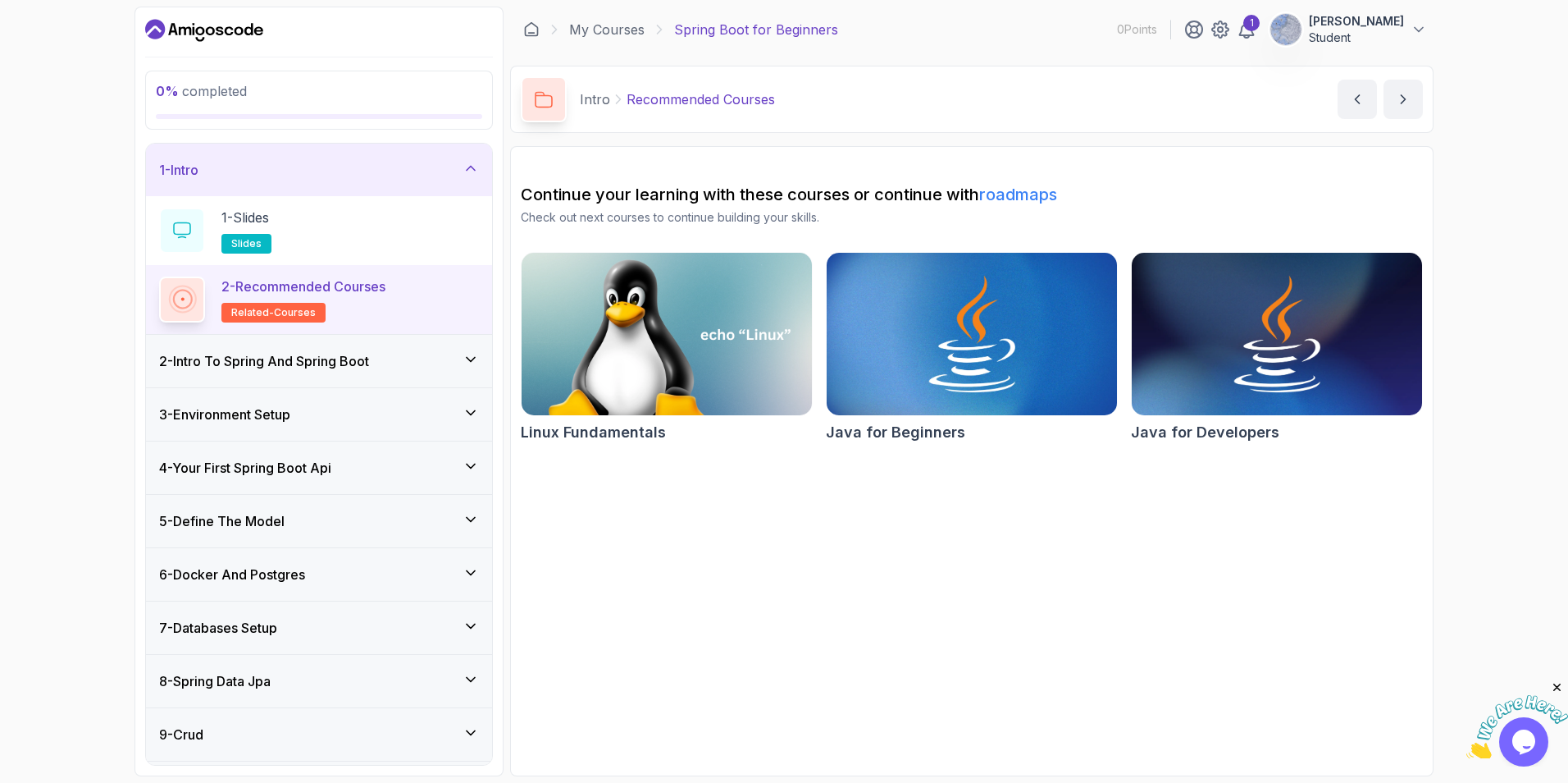
click at [277, 169] on div "1 - Intro" at bounding box center [319, 170] width 320 height 20
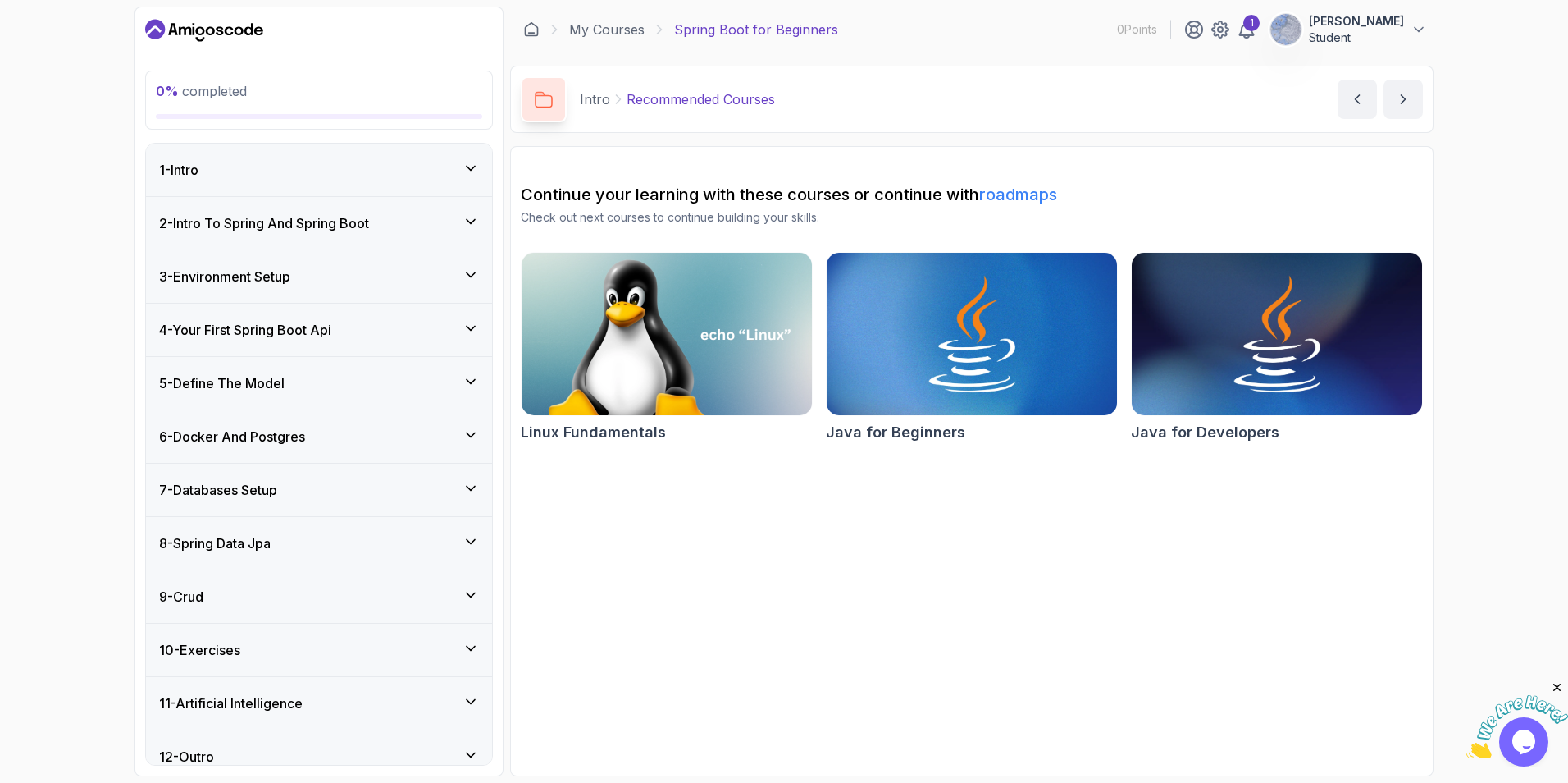
click at [389, 168] on div "1 - Intro" at bounding box center [319, 170] width 320 height 20
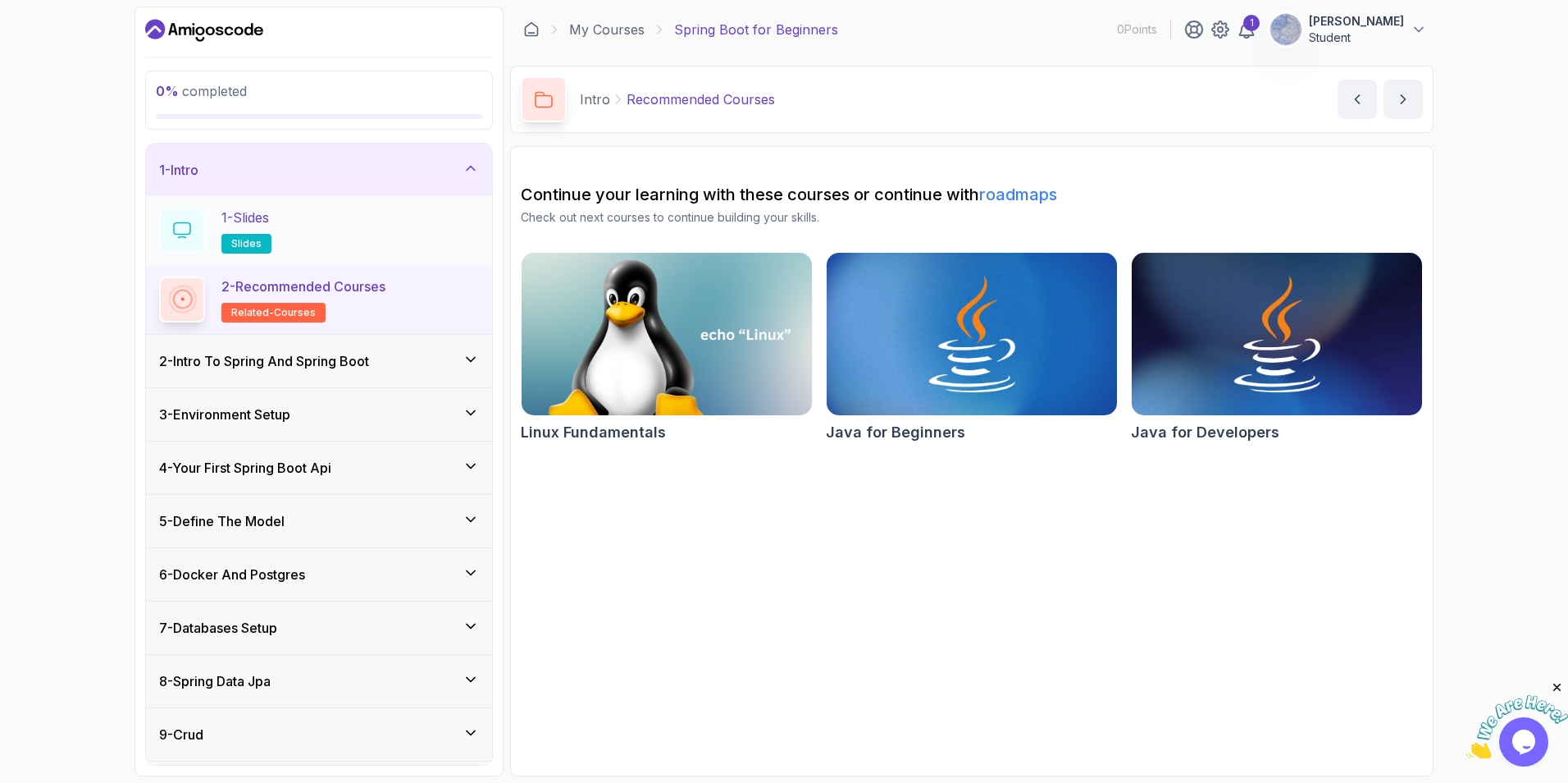
click at [352, 204] on div "1 - Slides slides" at bounding box center [320, 230] width 347 height 69
click at [337, 283] on p "2 - Recommended Courses" at bounding box center [303, 286] width 164 height 20
click at [304, 358] on h3 "2 - Intro To Spring And Spring Boot" at bounding box center [264, 361] width 210 height 20
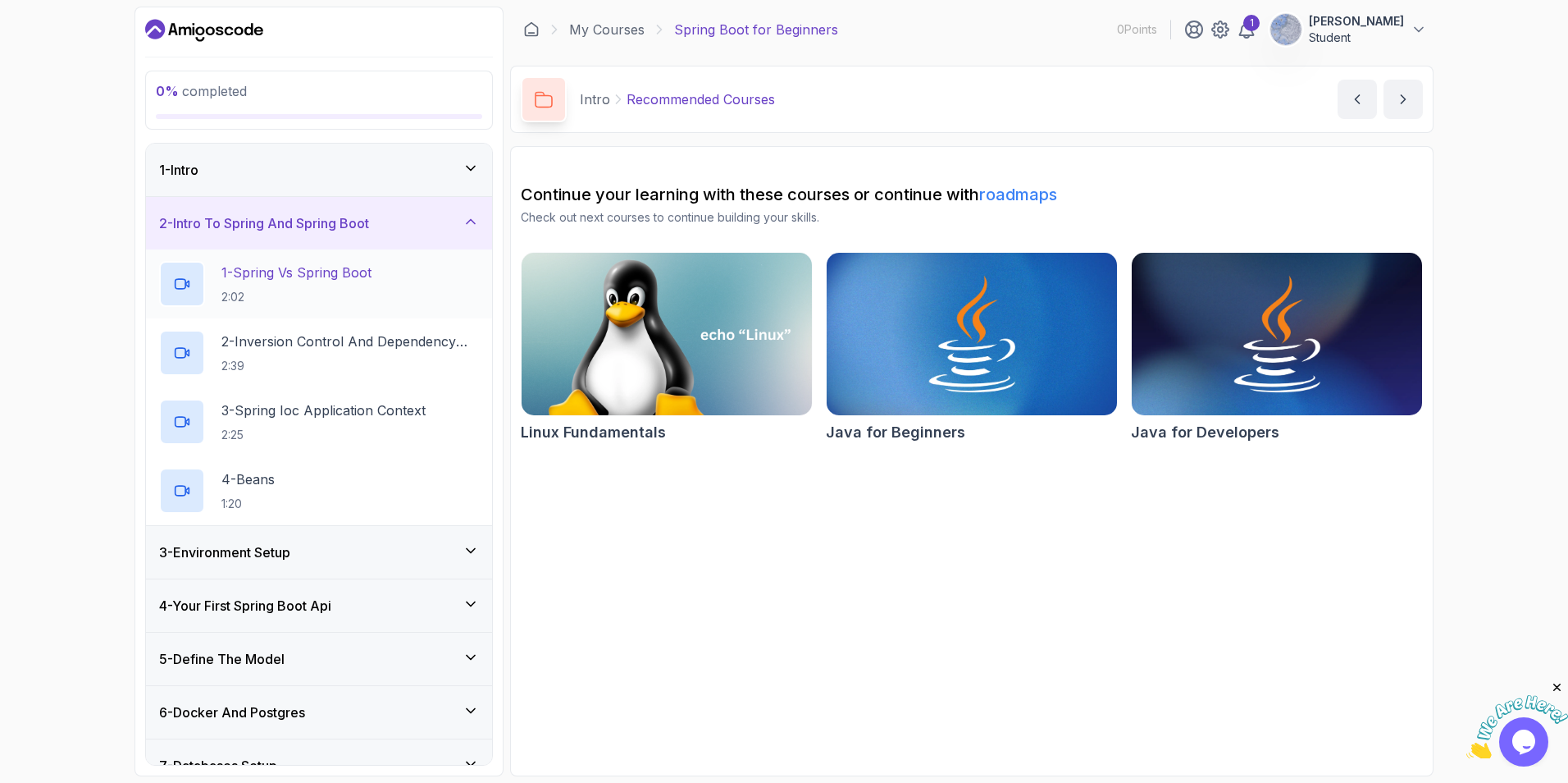
click at [316, 287] on h2 "1 - Spring Vs Spring Boot 2:02" at bounding box center [296, 283] width 150 height 43
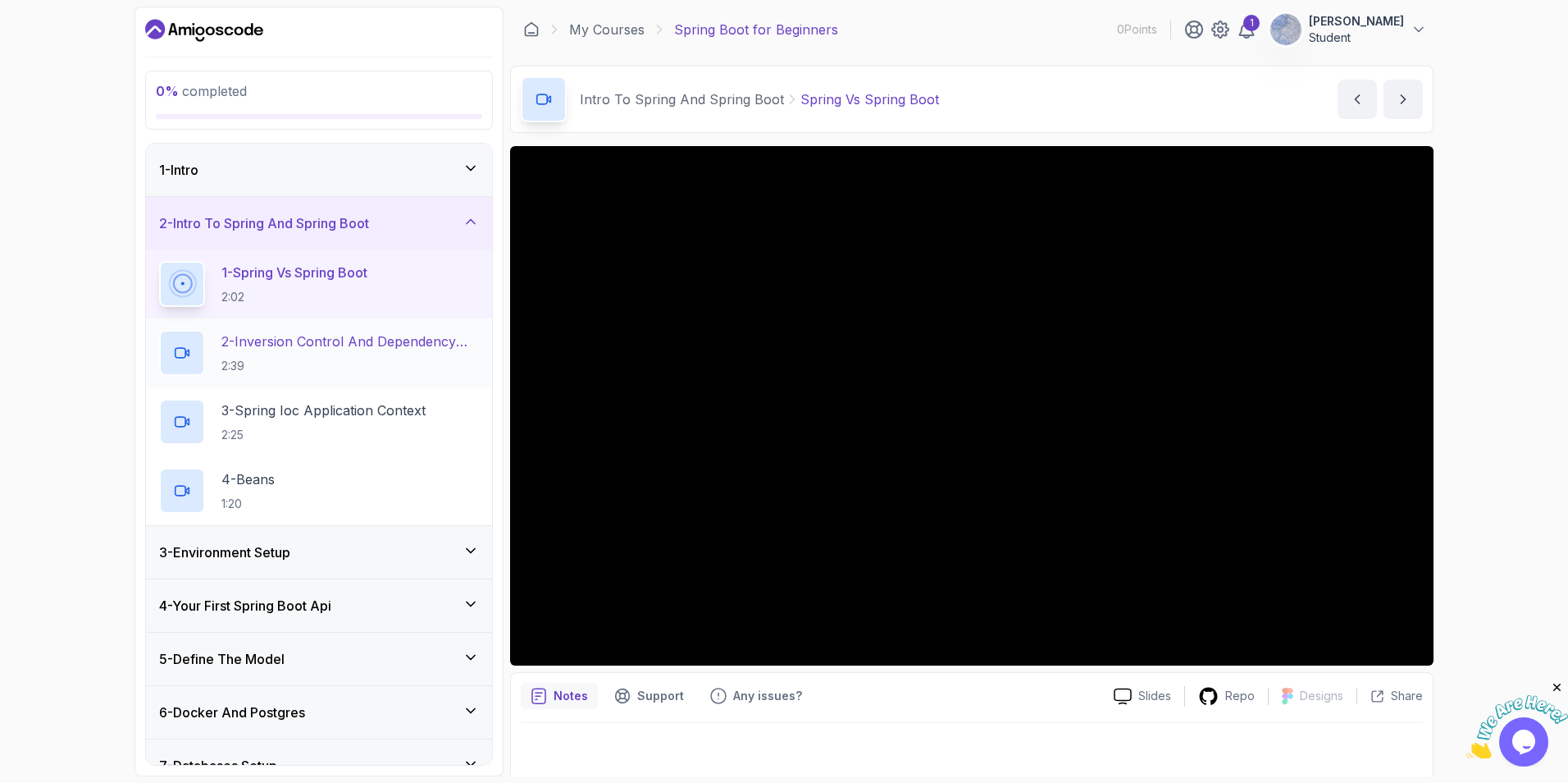
click at [323, 347] on p "2 - Inversion Control And Dependency Injection" at bounding box center [350, 341] width 258 height 20
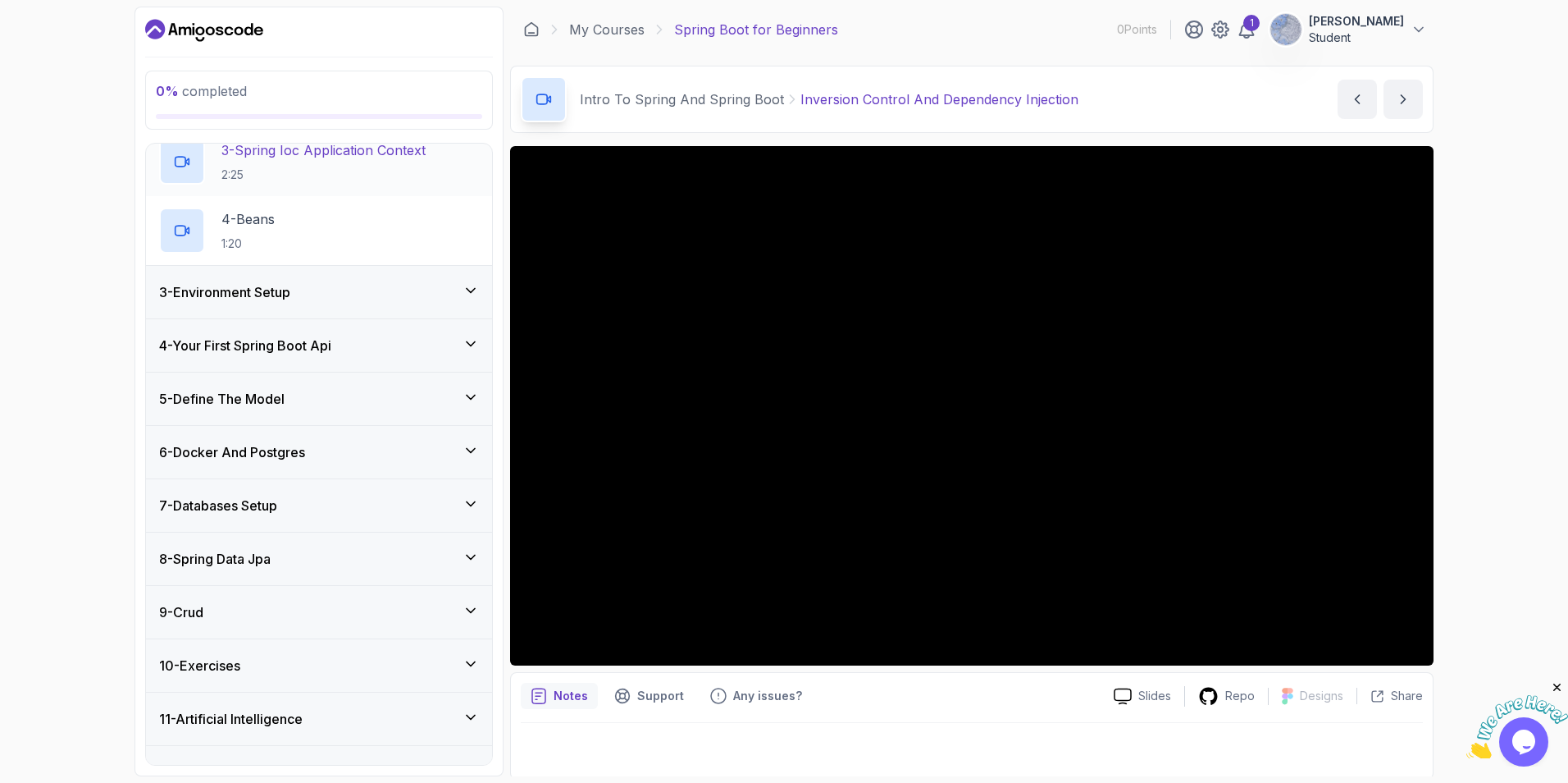
scroll to position [294, 0]
